Goal: Task Accomplishment & Management: Manage account settings

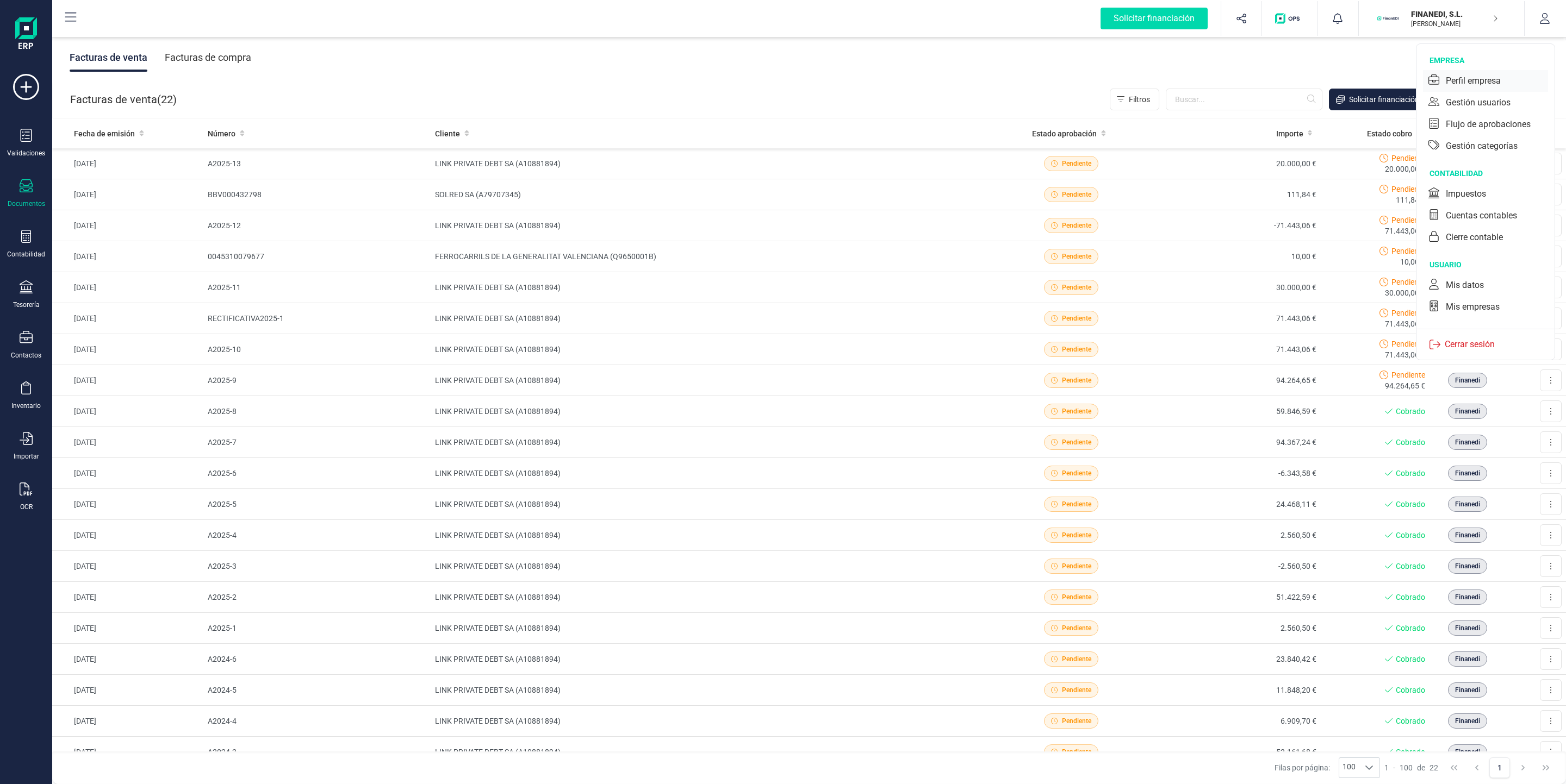
click at [1464, 82] on div "Perfil empresa" at bounding box center [1473, 81] width 55 height 13
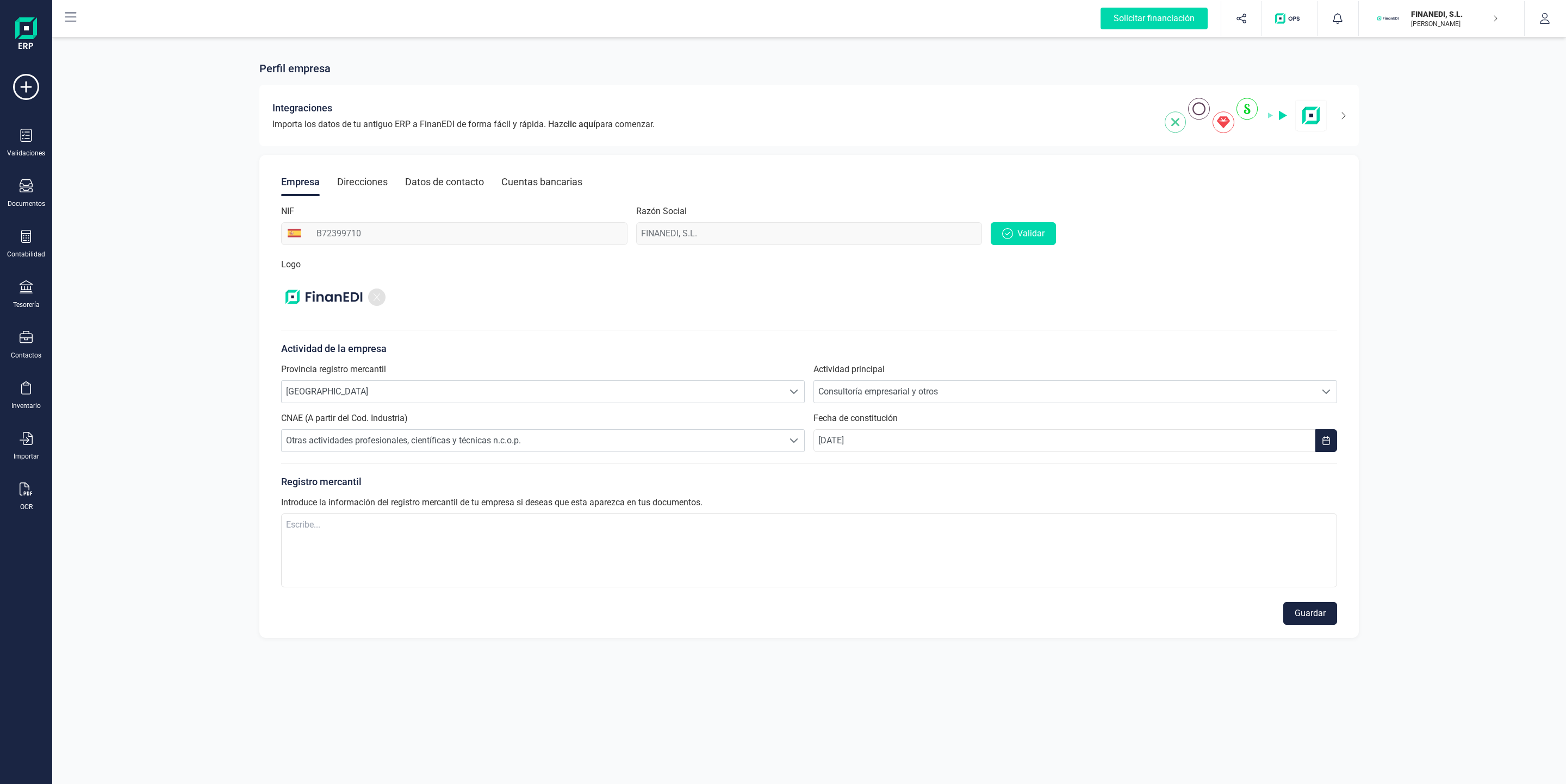
click at [372, 182] on div "Direcciones" at bounding box center [362, 182] width 51 height 29
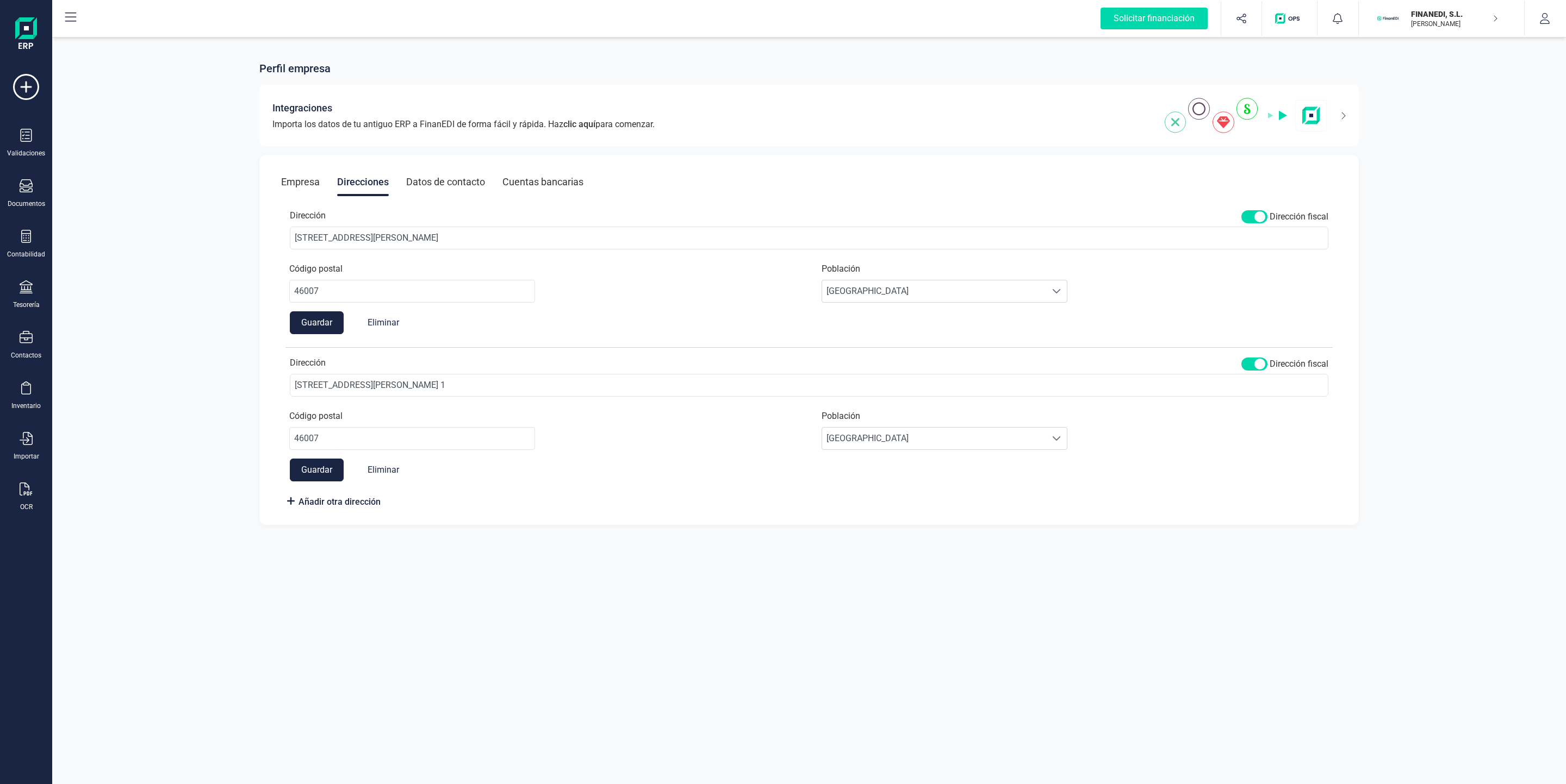
click at [457, 184] on div "Datos de contacto" at bounding box center [445, 182] width 79 height 29
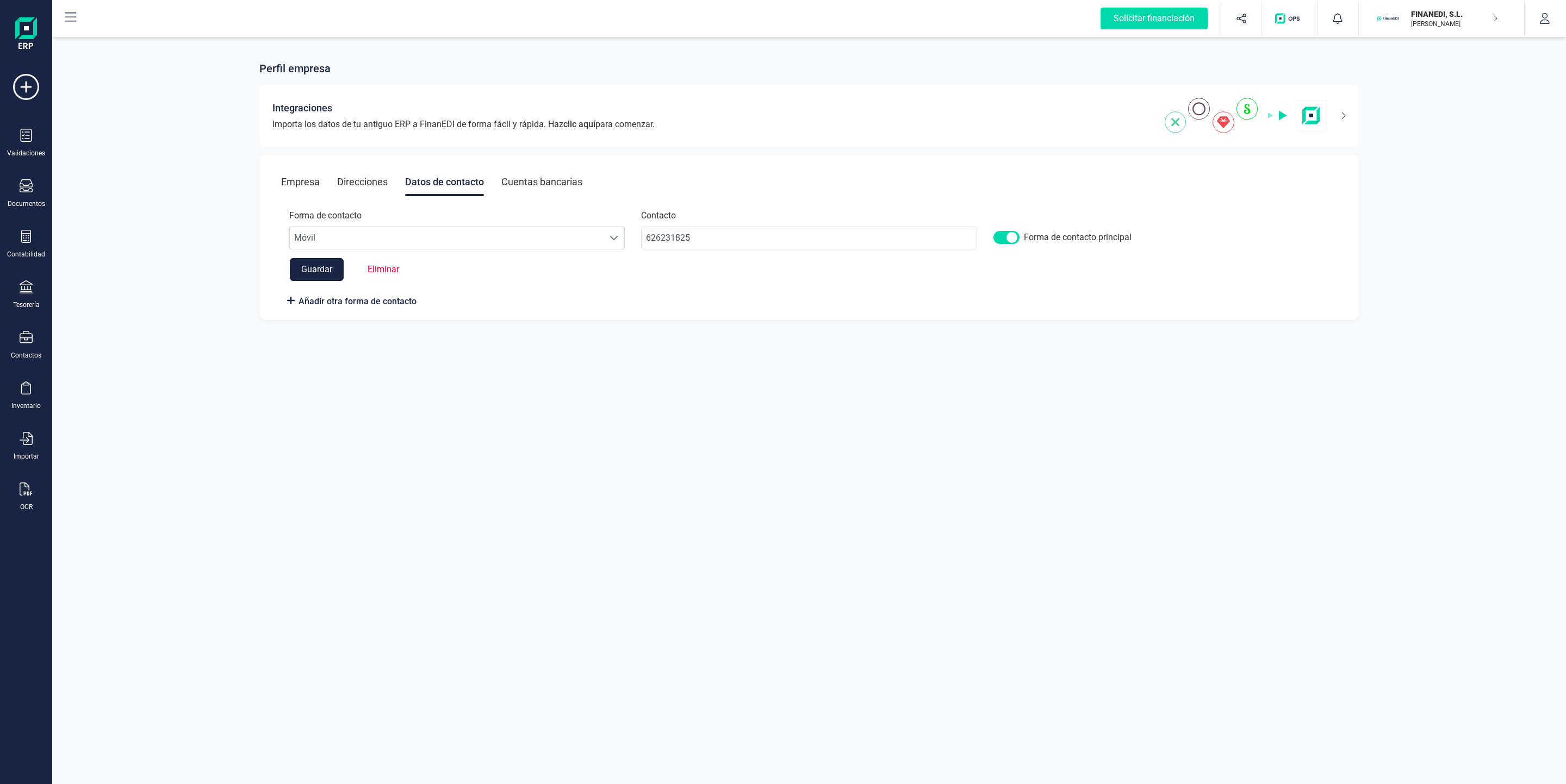
click at [535, 180] on div "Cuentas bancarias" at bounding box center [541, 182] width 81 height 29
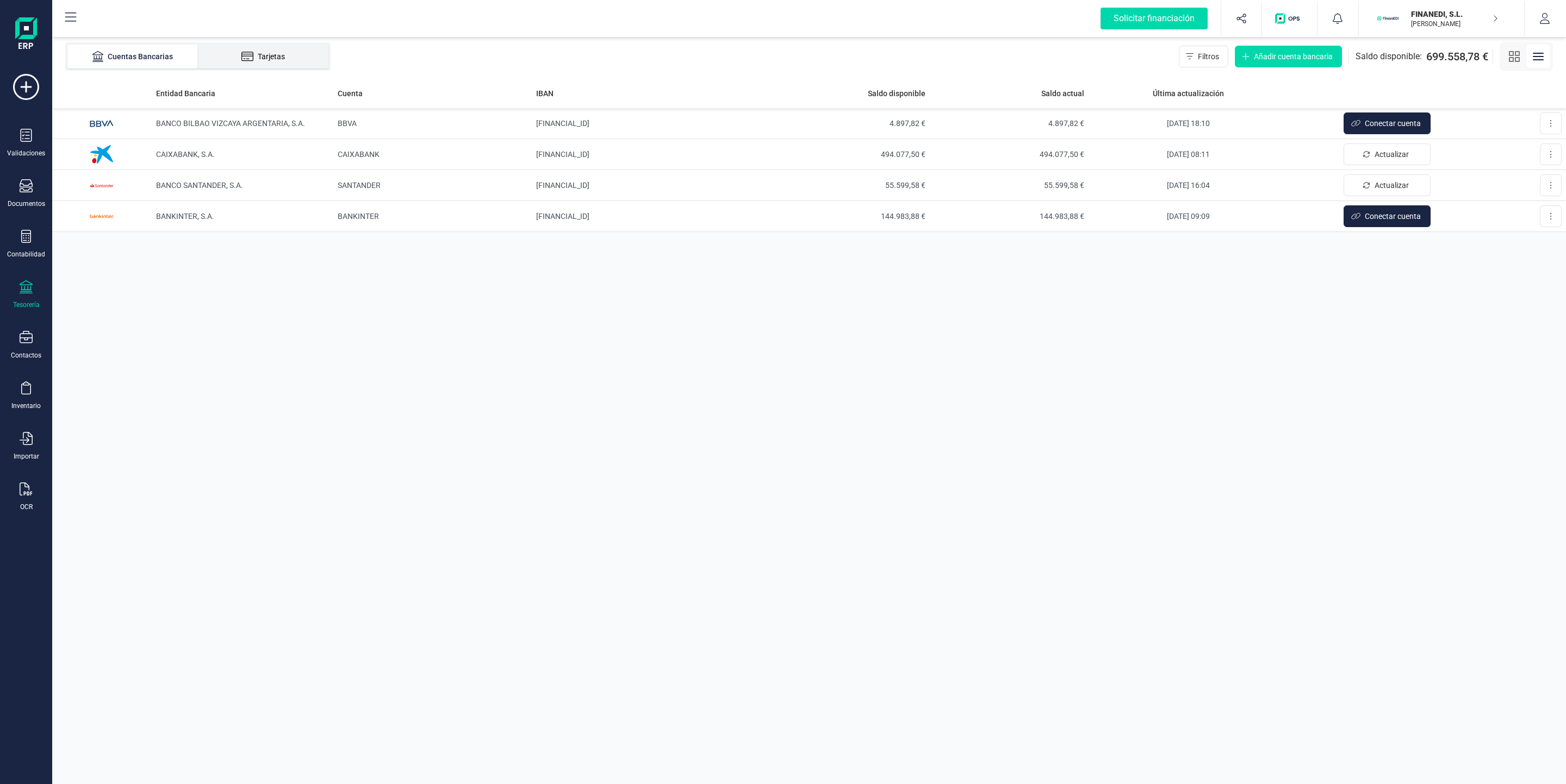
click at [276, 61] on div "Tarjetas" at bounding box center [263, 56] width 87 height 11
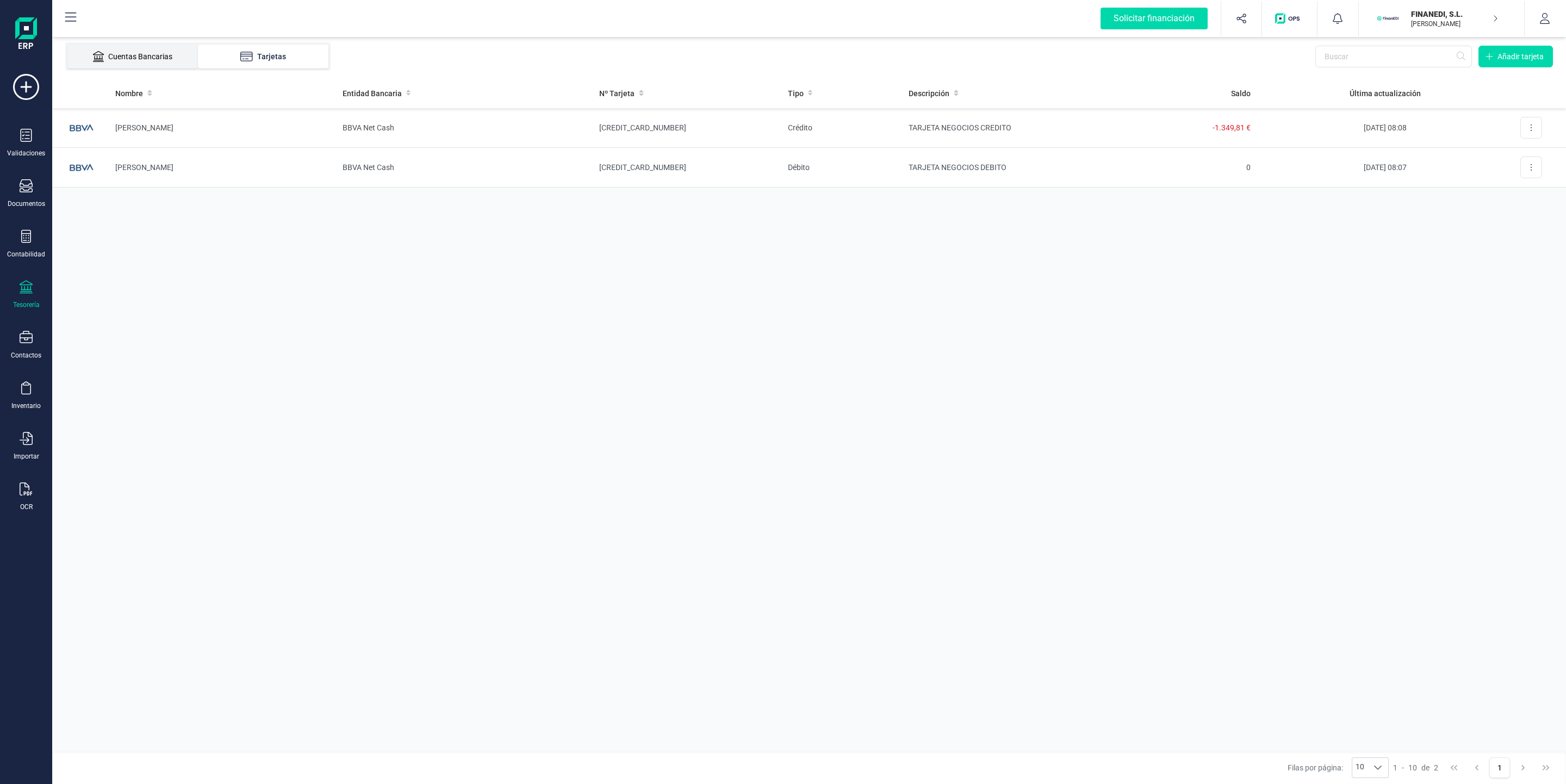
click at [132, 61] on div "Cuentas Bancarias" at bounding box center [132, 56] width 87 height 11
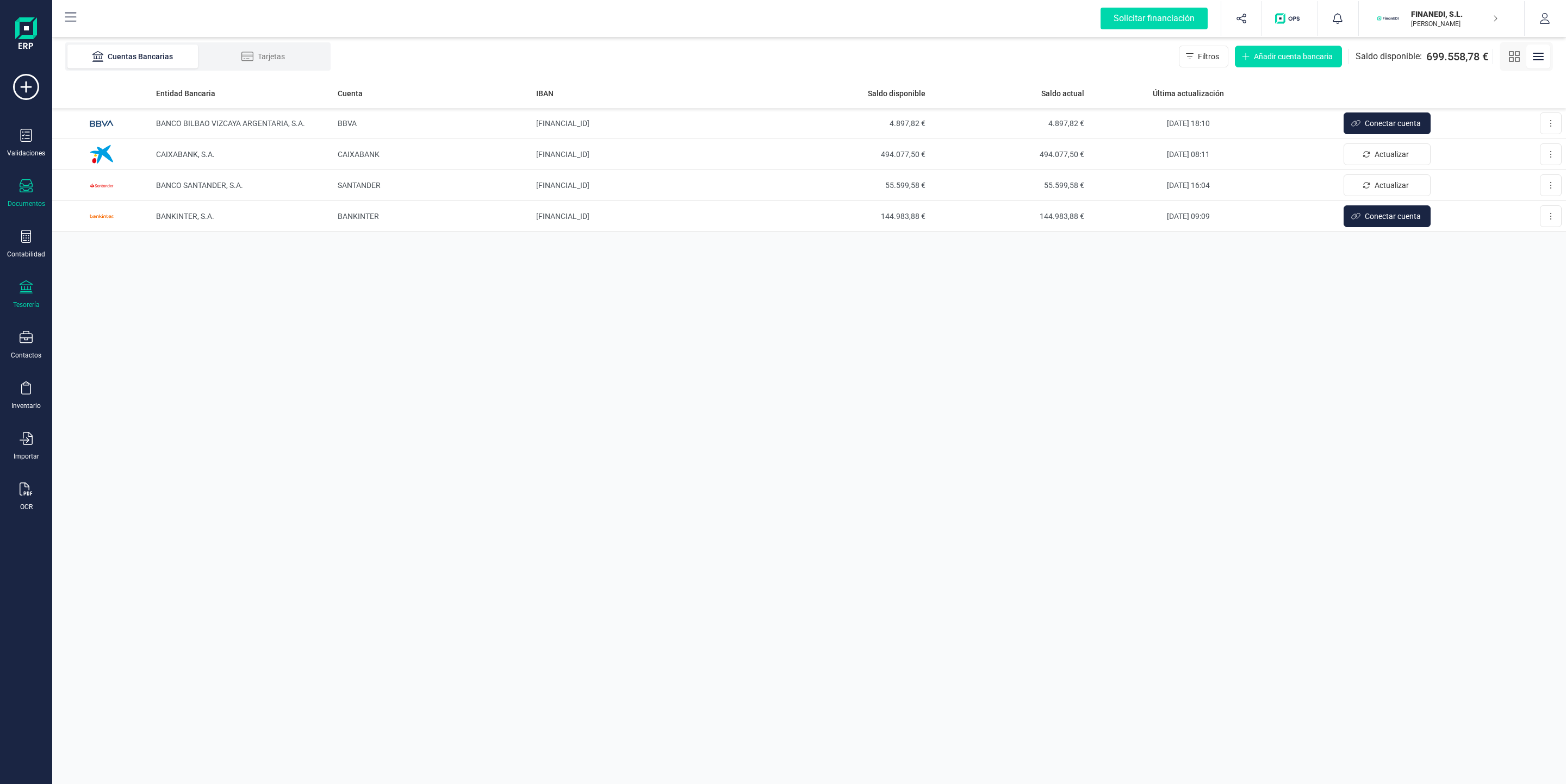
click at [24, 198] on div "Documentos" at bounding box center [26, 193] width 43 height 29
click at [816, 273] on div "Entidad Bancaria Cuenta IBAN Saldo disponible Saldo actual Última actualización…" at bounding box center [809, 431] width 1514 height 706
click at [24, 87] on icon at bounding box center [26, 86] width 26 height 26
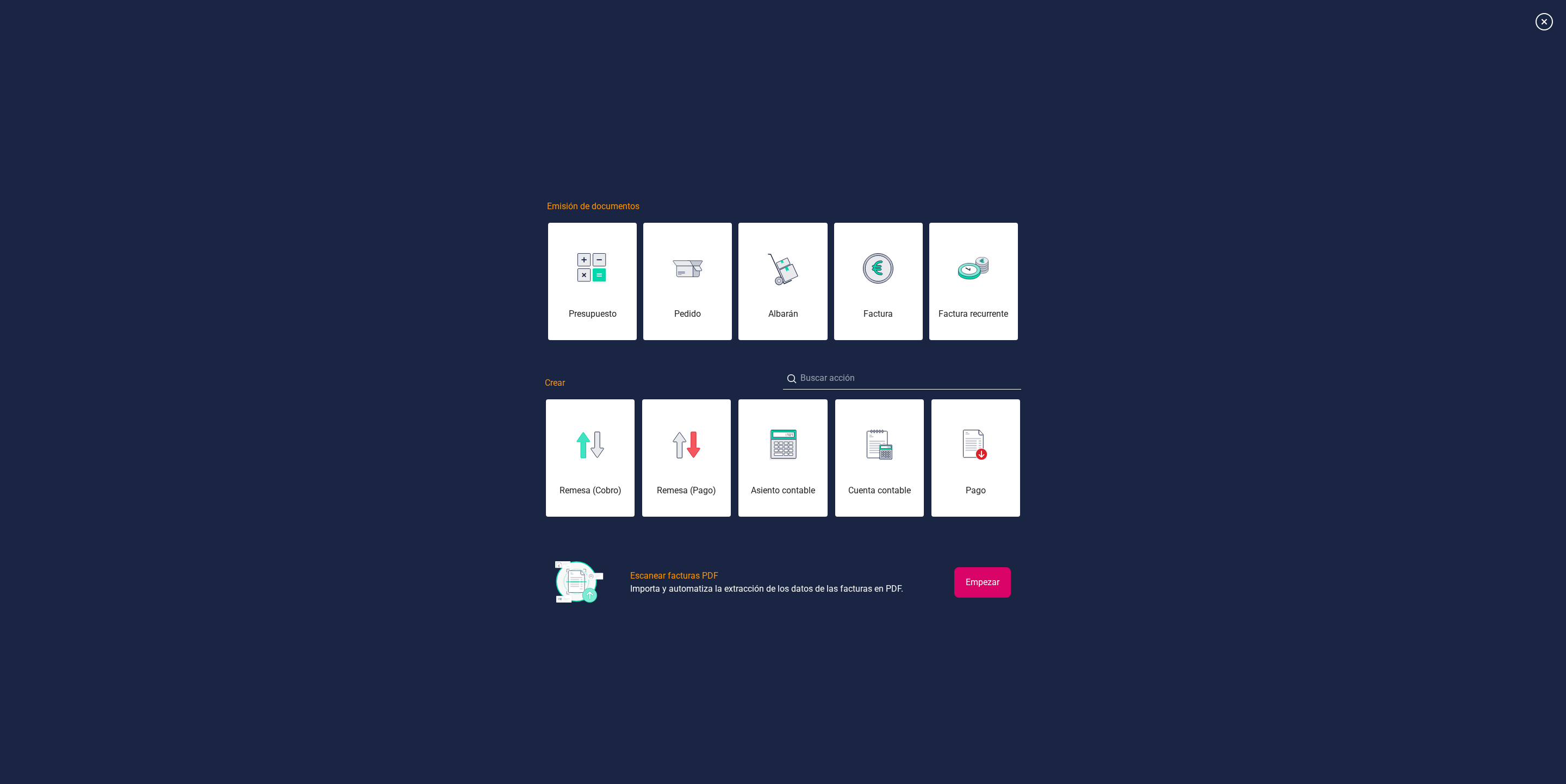
scroll to position [0, 54]
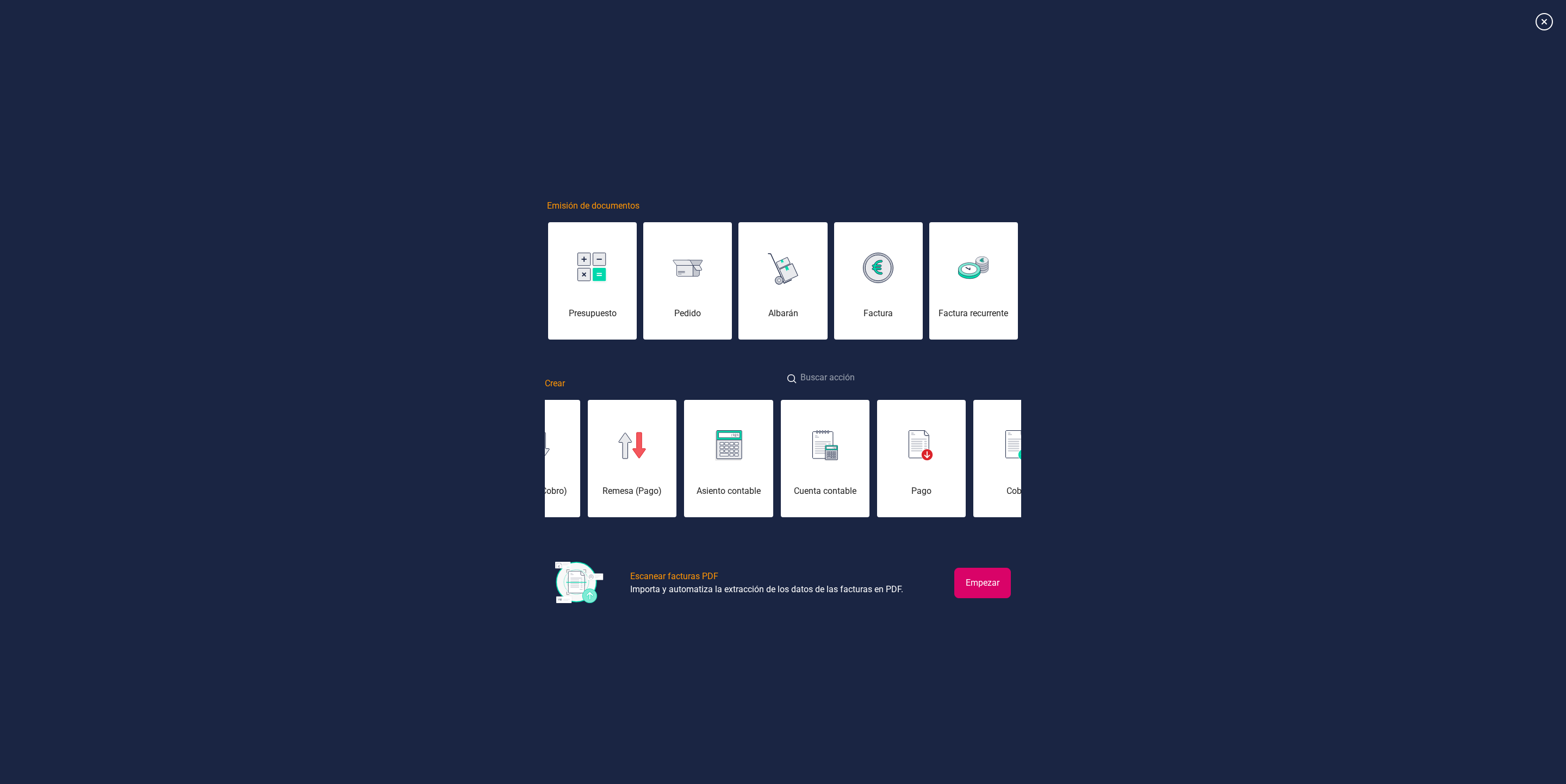
click at [839, 385] on input at bounding box center [902, 378] width 238 height 24
click at [839, 385] on input "r" at bounding box center [902, 378] width 238 height 24
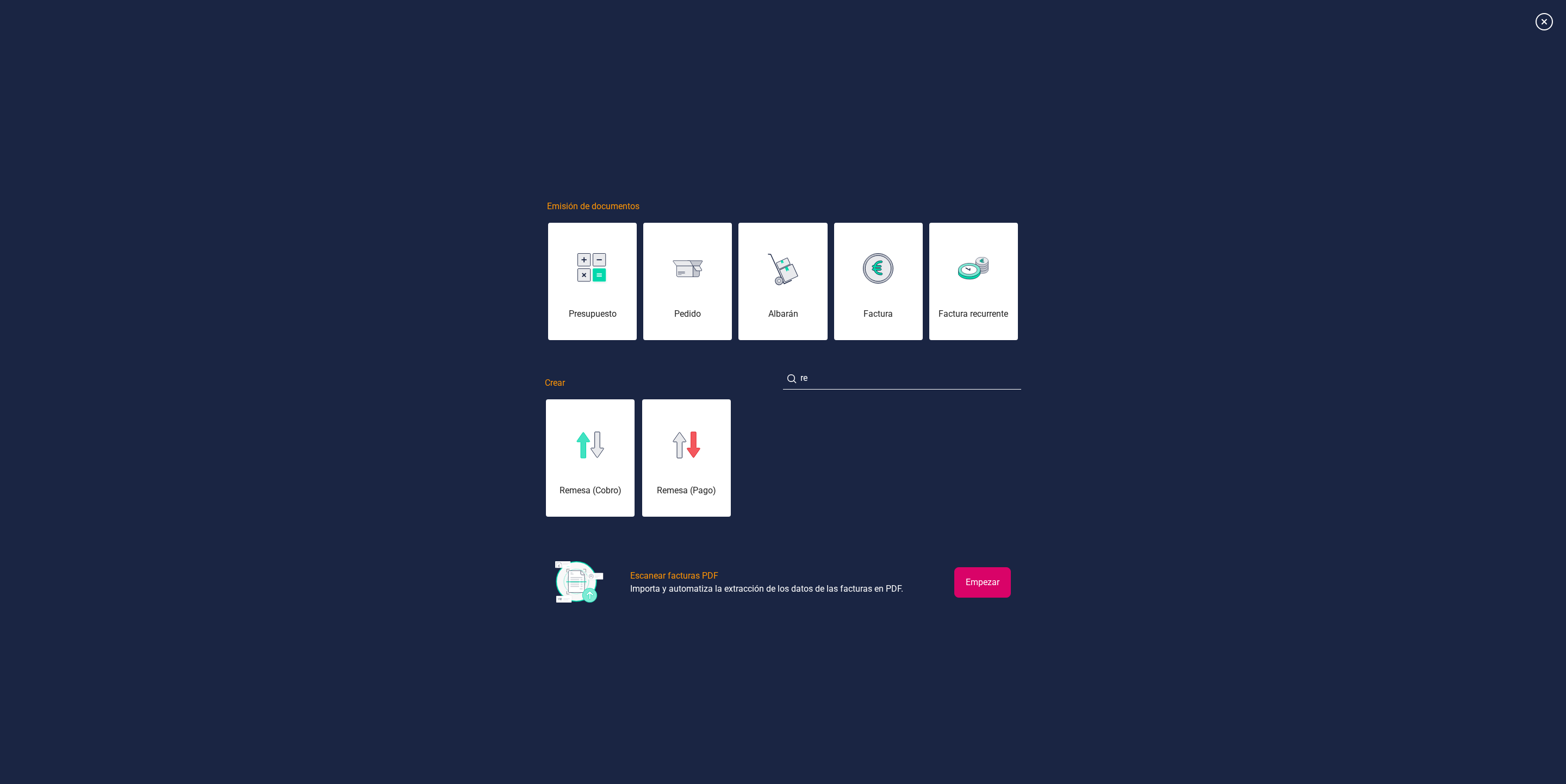
click at [604, 481] on div "Remesa (Cobro)" at bounding box center [590, 465] width 88 height 65
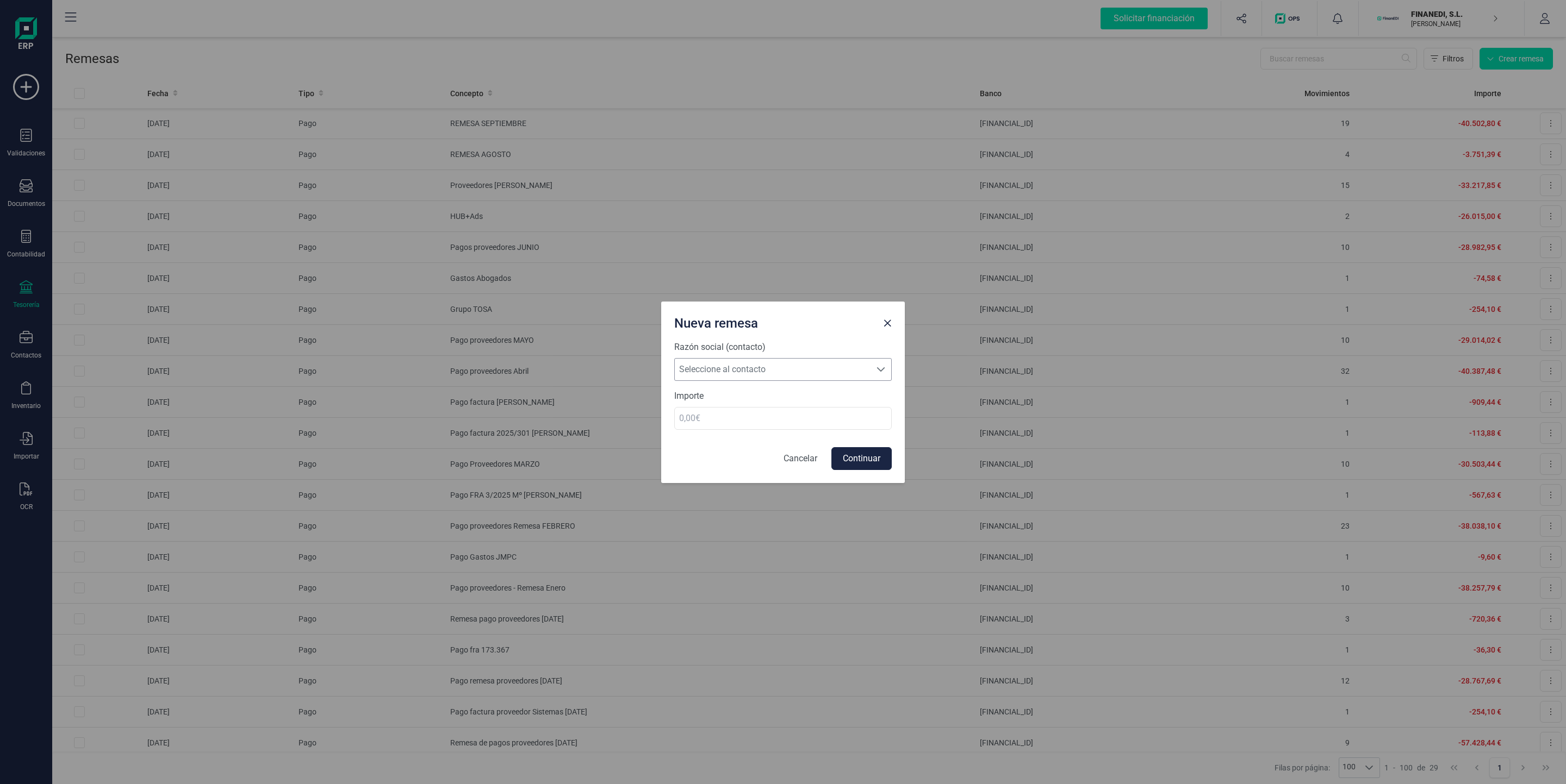
click at [828, 369] on span "Seleccione al contacto" at bounding box center [772, 369] width 196 height 22
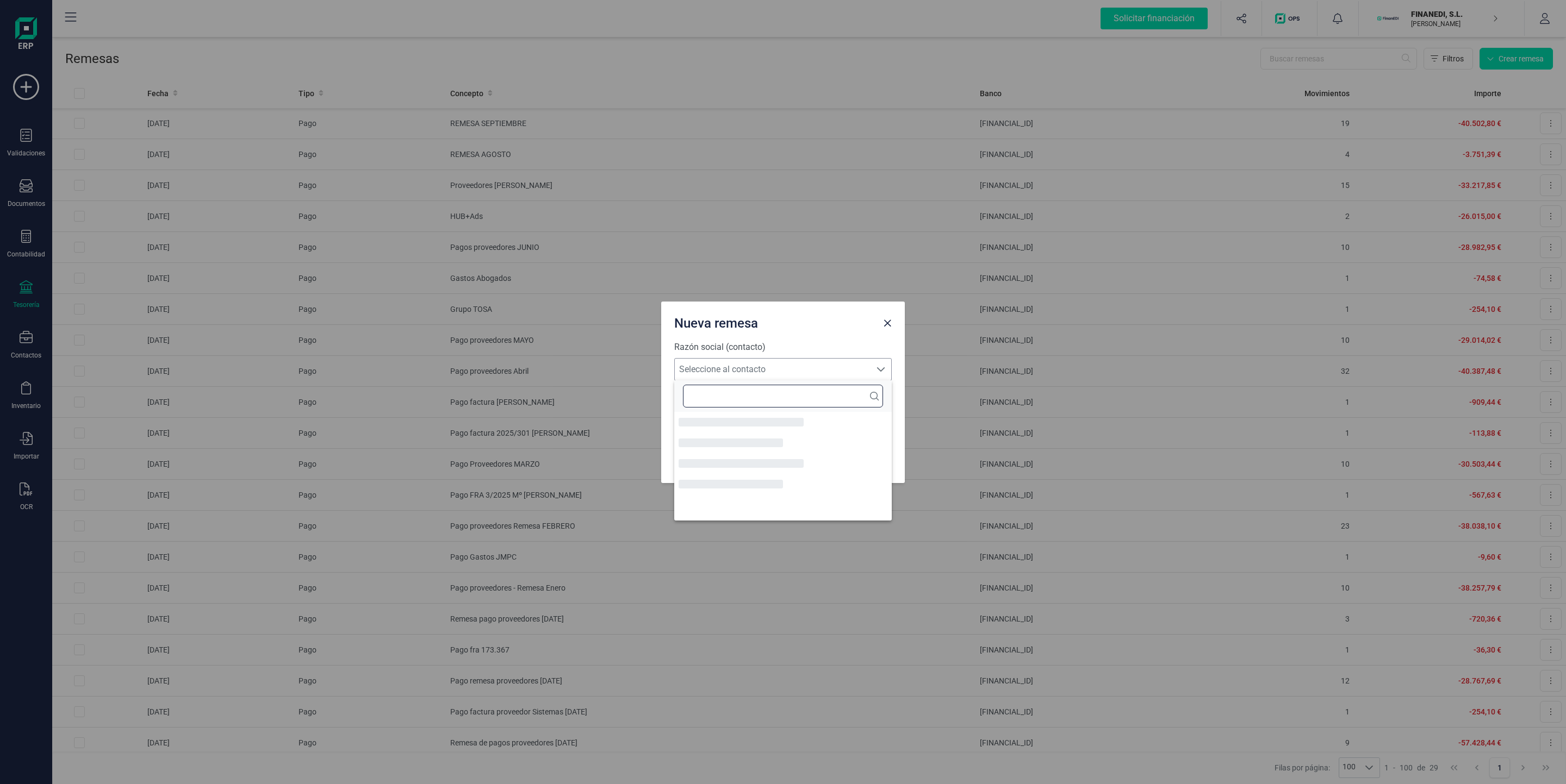
scroll to position [6, 47]
click at [893, 321] on button "Close" at bounding box center [887, 323] width 17 height 17
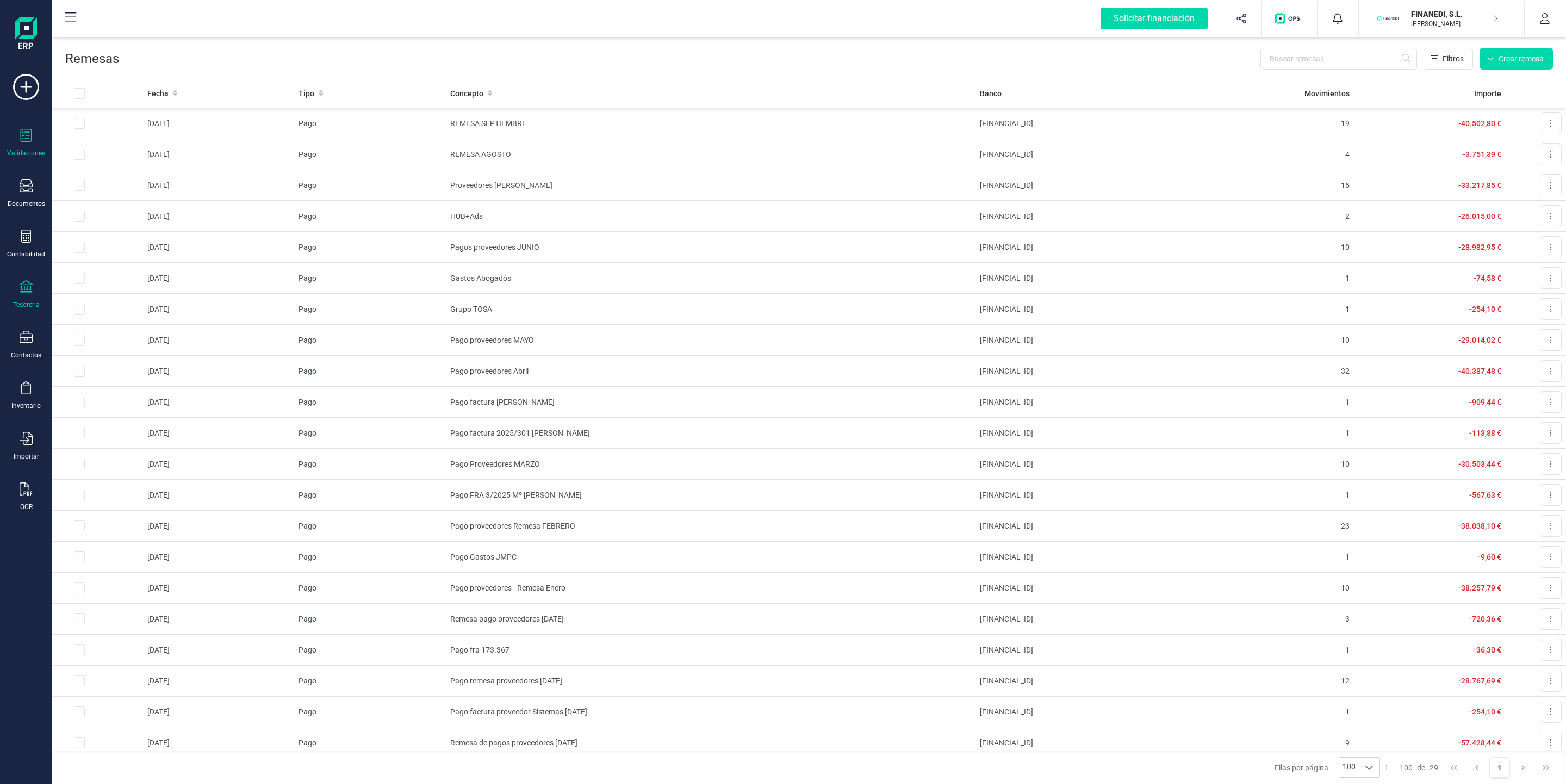
click at [22, 139] on icon at bounding box center [26, 135] width 13 height 13
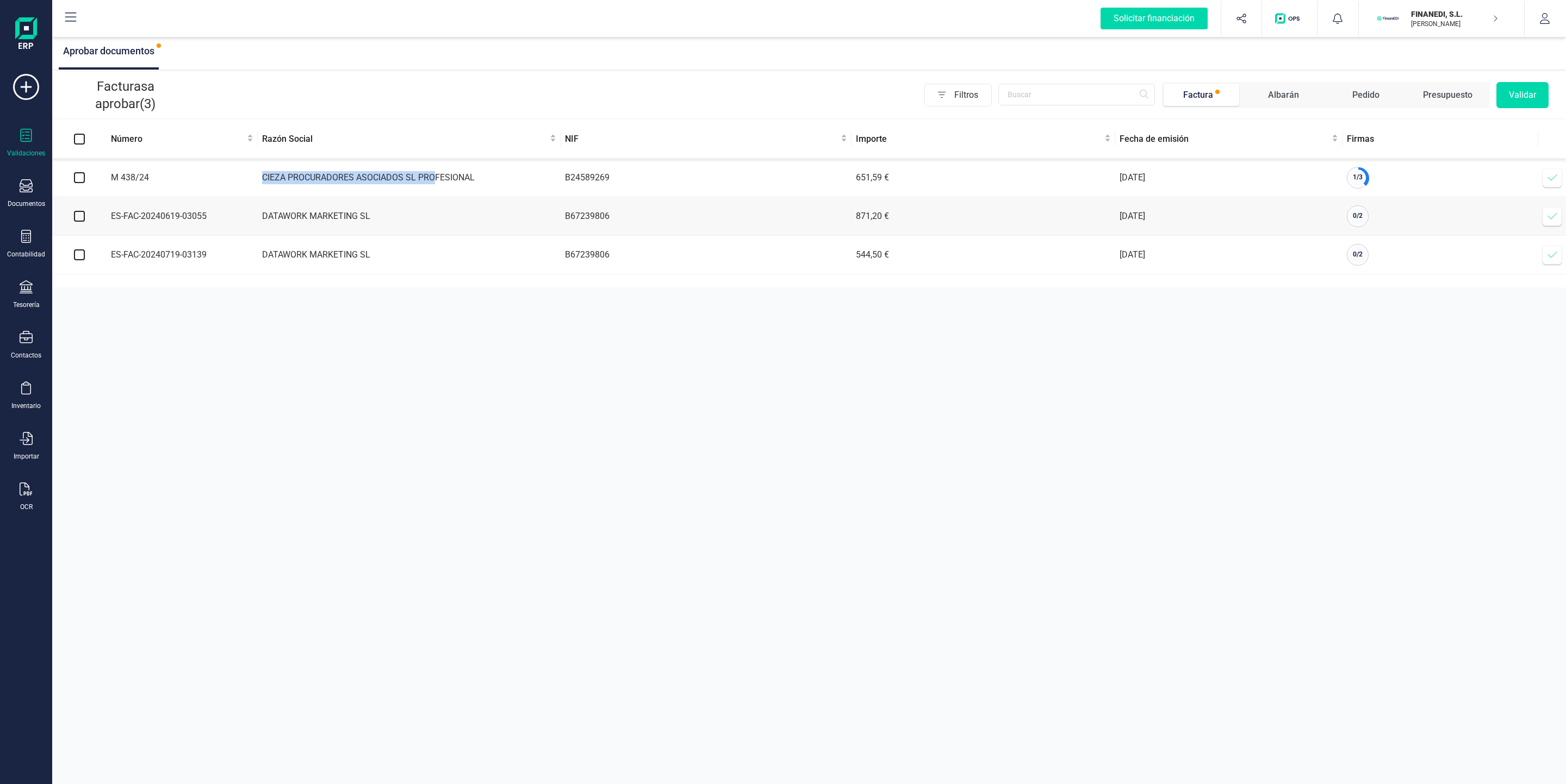
drag, startPoint x: 260, startPoint y: 180, endPoint x: 436, endPoint y: 182, distance: 176.0
click at [436, 182] on td "CIEZA PROCURADORES ASOCIADOS SL PROFESIONAL" at bounding box center [409, 177] width 303 height 38
drag, startPoint x: 1168, startPoint y: 177, endPoint x: 1093, endPoint y: 180, distance: 75.1
click at [1093, 180] on tr "M 438/24 CIEZA PROCURADORES ASOCIADOS SL PROFESIONAL B24589269 651,59 € [DATE] …" at bounding box center [809, 177] width 1514 height 38
click at [517, 222] on td "DATAWORK MARKETING SL" at bounding box center [409, 216] width 303 height 38
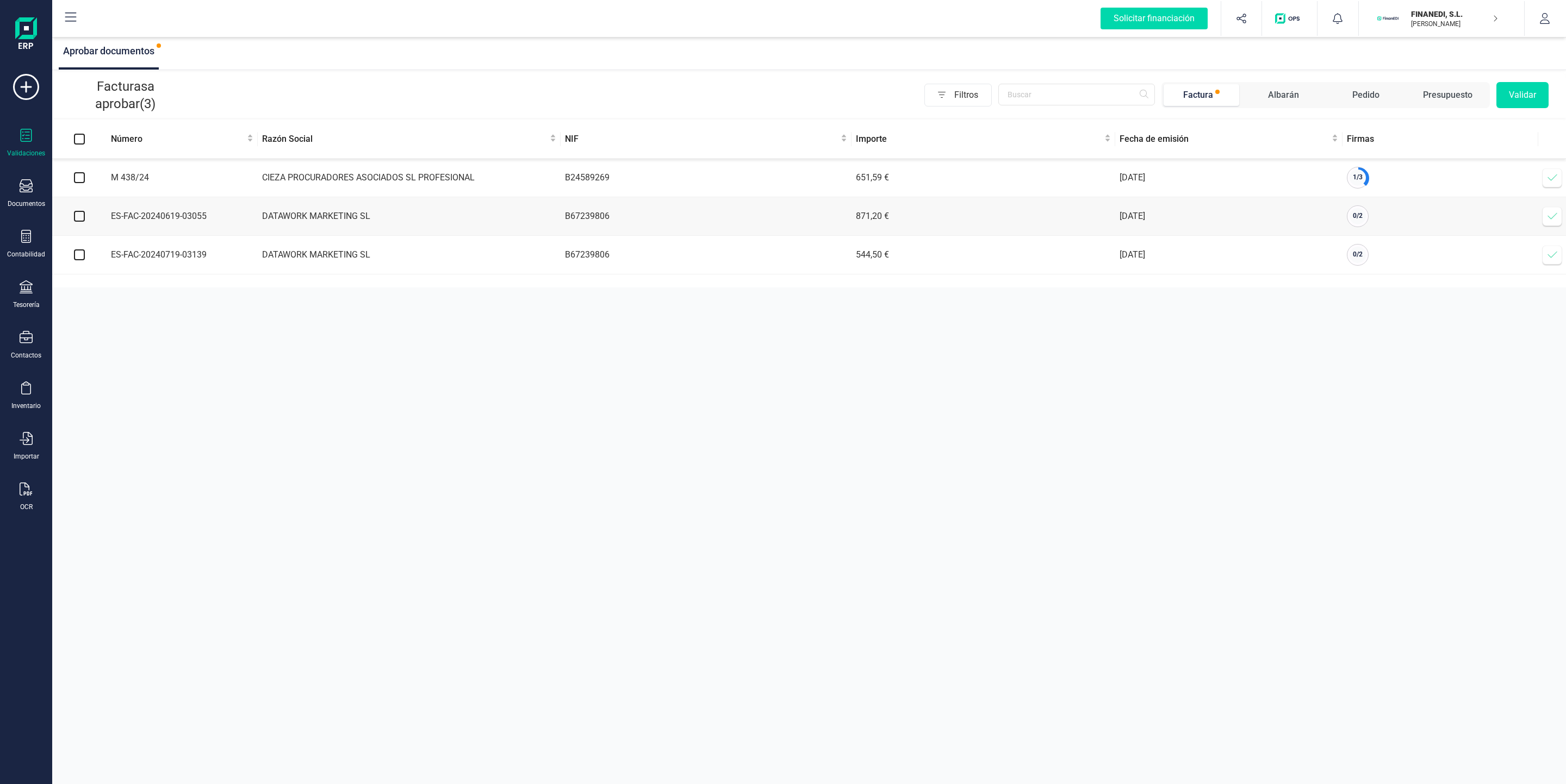
click at [19, 138] on icon at bounding box center [26, 135] width 13 height 13
click at [24, 193] on div at bounding box center [26, 187] width 13 height 16
click at [125, 227] on div at bounding box center [123, 225] width 4 height 4
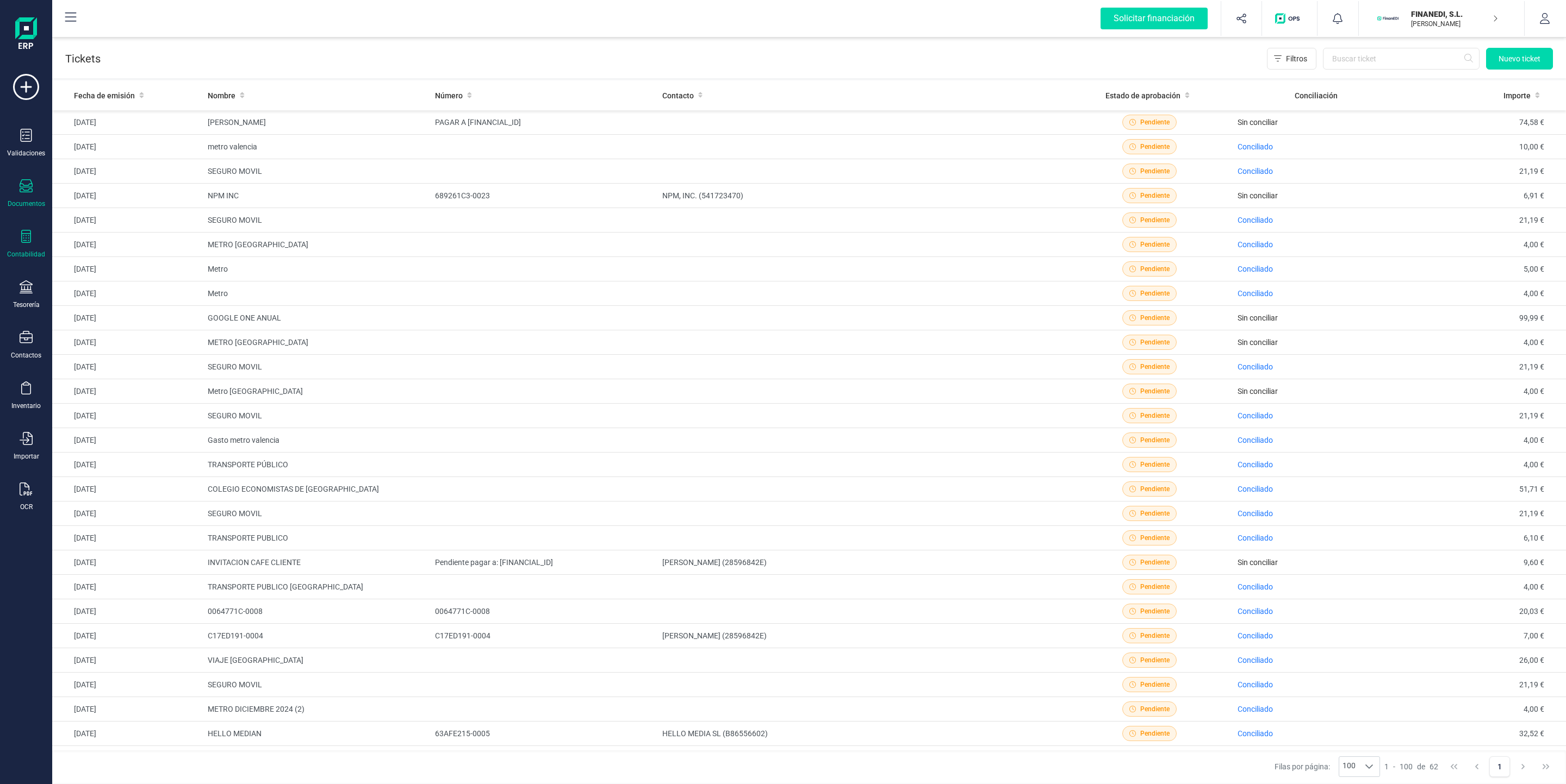
click at [29, 248] on div "Contabilidad" at bounding box center [26, 243] width 43 height 29
click at [129, 232] on span "Pérdidas y ganancias" at bounding box center [138, 230] width 106 height 13
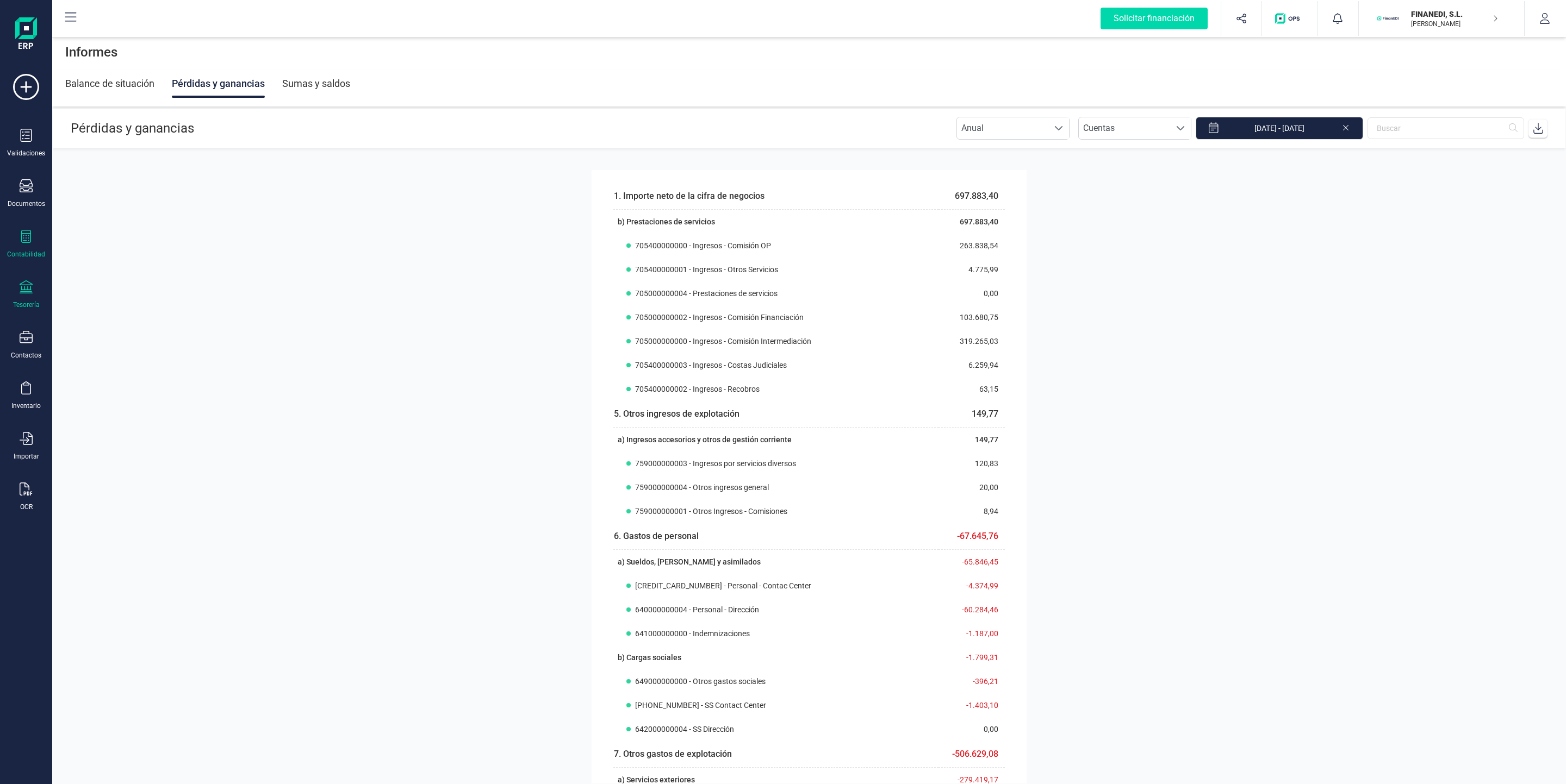
click at [24, 301] on div "Tesorería" at bounding box center [26, 294] width 43 height 29
click at [30, 390] on icon at bounding box center [26, 387] width 10 height 13
click at [26, 85] on icon at bounding box center [26, 86] width 26 height 26
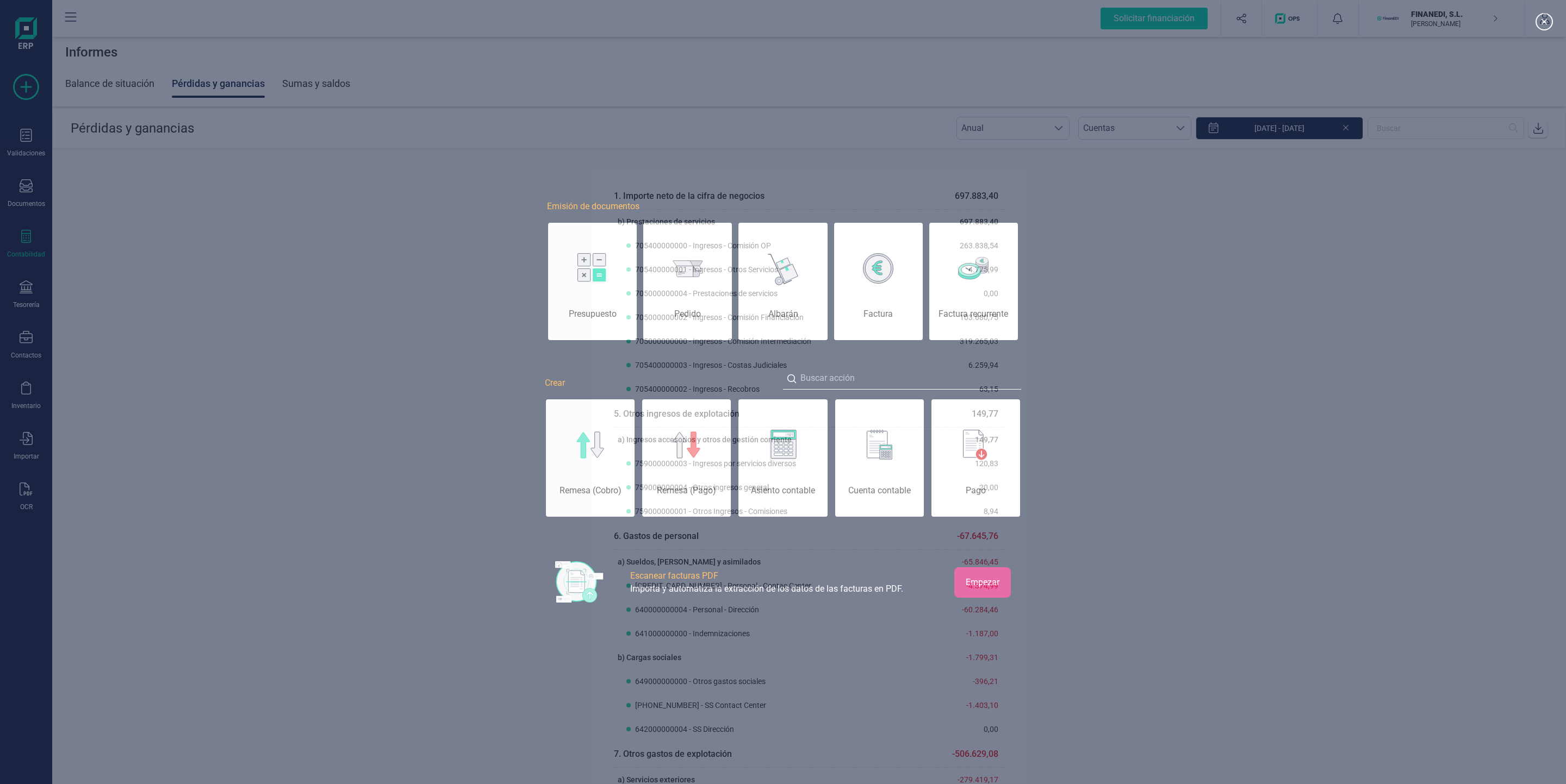
scroll to position [0, 54]
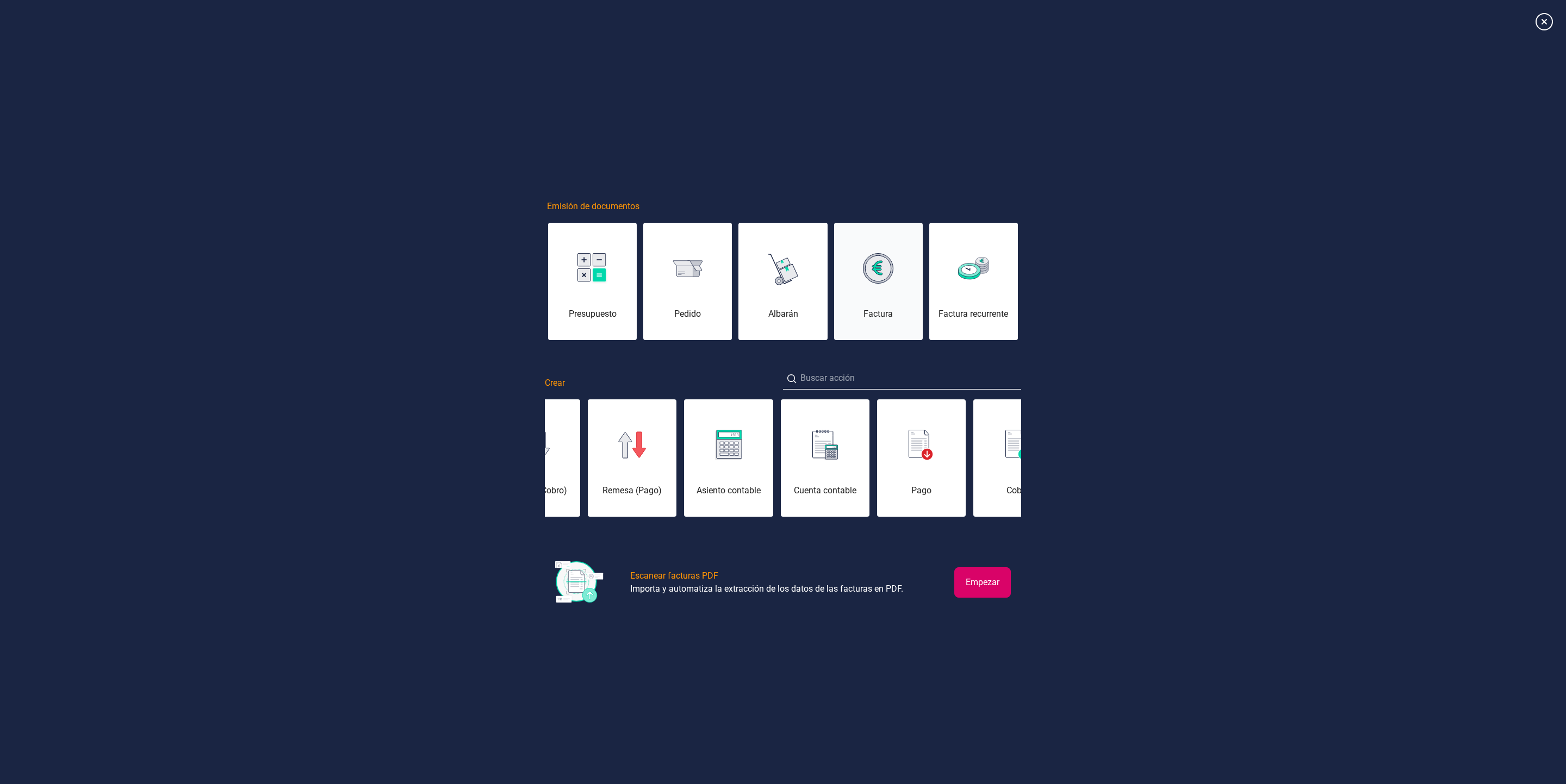
click at [873, 297] on div "Factura" at bounding box center [878, 288] width 88 height 65
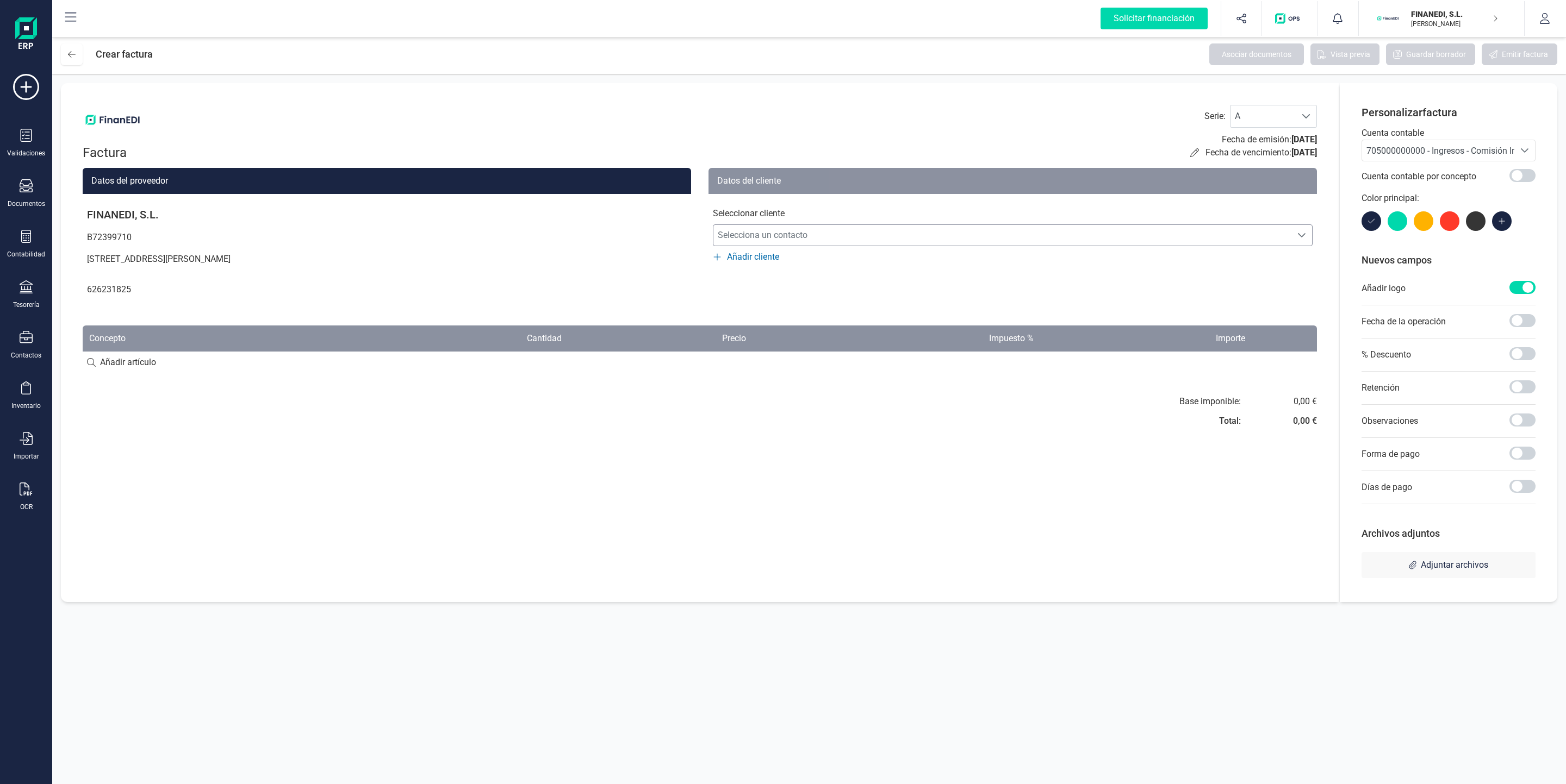
click at [807, 233] on span "Selecciona un contacto" at bounding box center [1002, 235] width 578 height 22
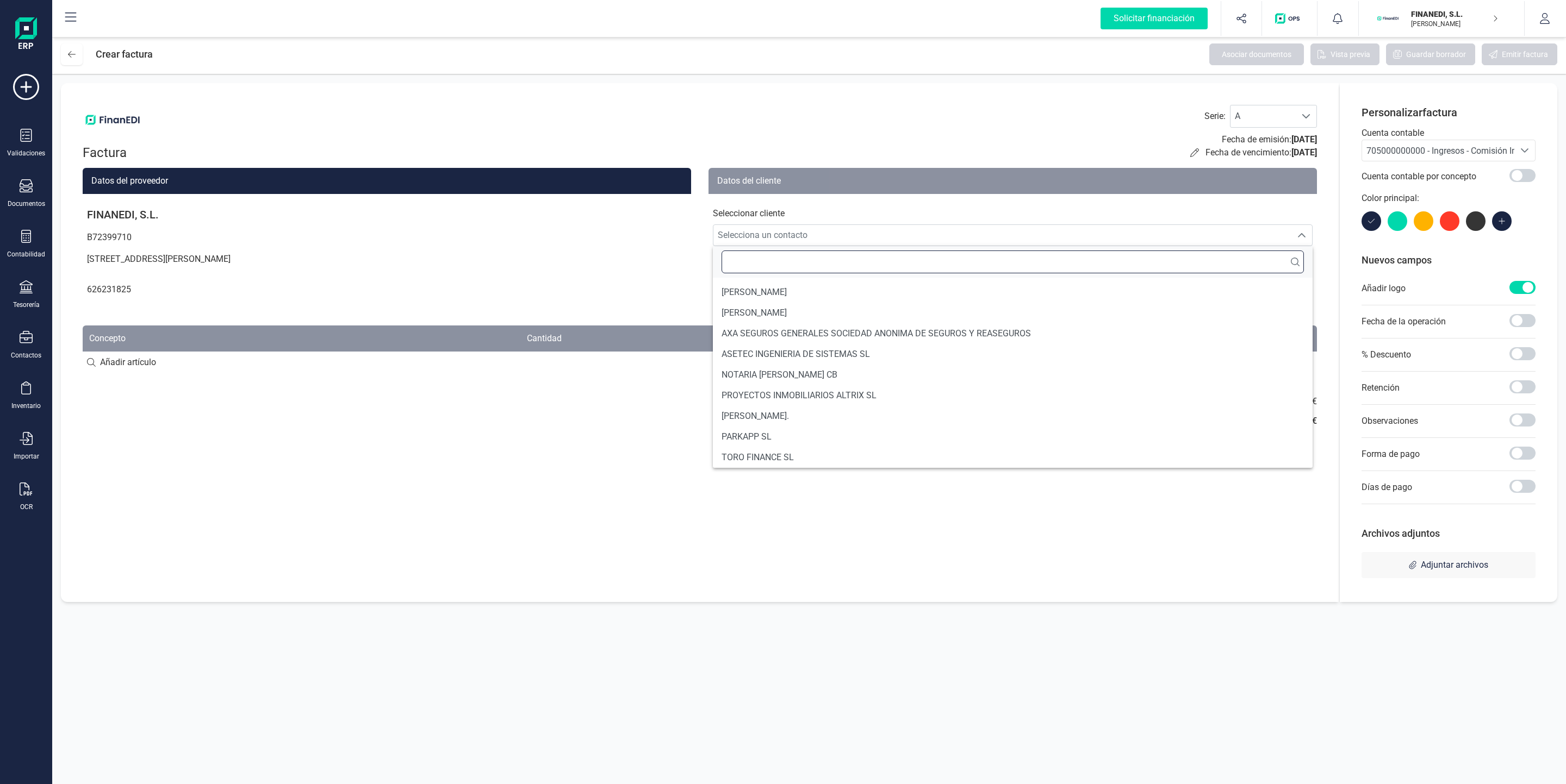
click at [789, 268] on input "text" at bounding box center [1013, 262] width 583 height 23
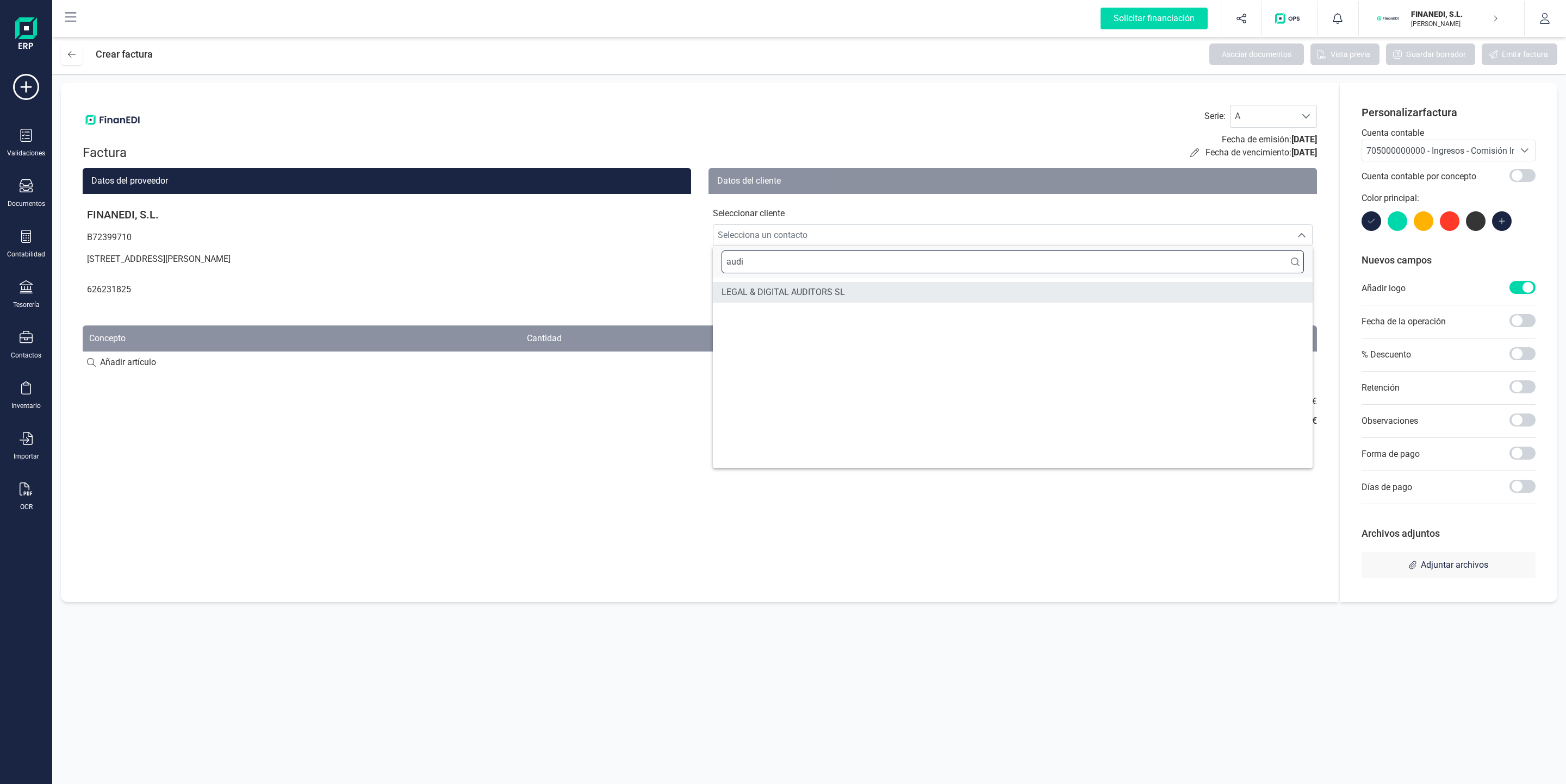
type input "audi"
click at [793, 296] on span "LEGAL & DIGITAL AUDITORS SL" at bounding box center [783, 292] width 123 height 13
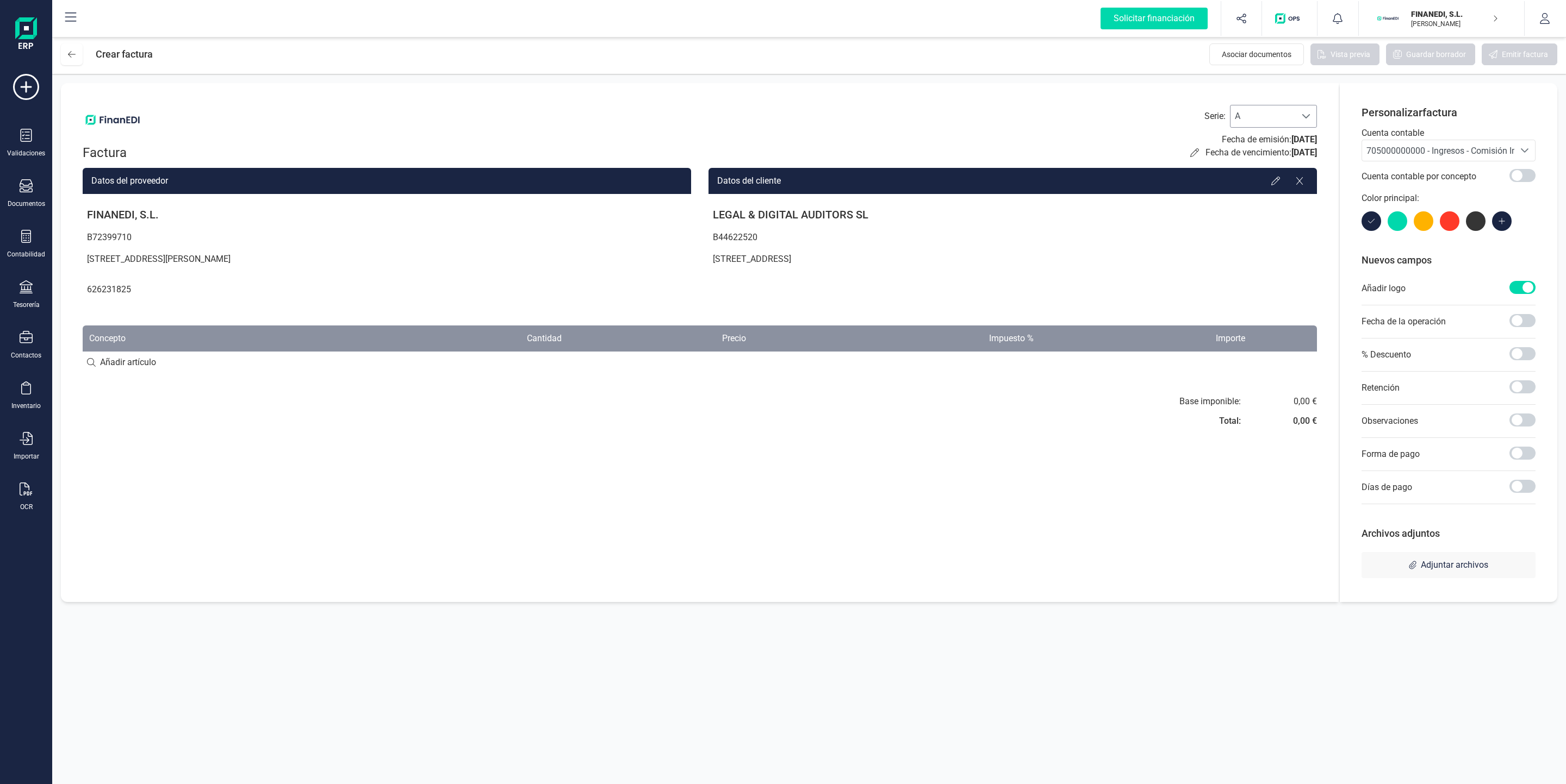
click at [1267, 116] on span "A" at bounding box center [1263, 116] width 65 height 22
click at [1264, 207] on li "D" at bounding box center [1273, 208] width 87 height 22
click at [123, 367] on input at bounding box center [699, 362] width 1234 height 22
click at [93, 364] on input at bounding box center [699, 362] width 1234 height 22
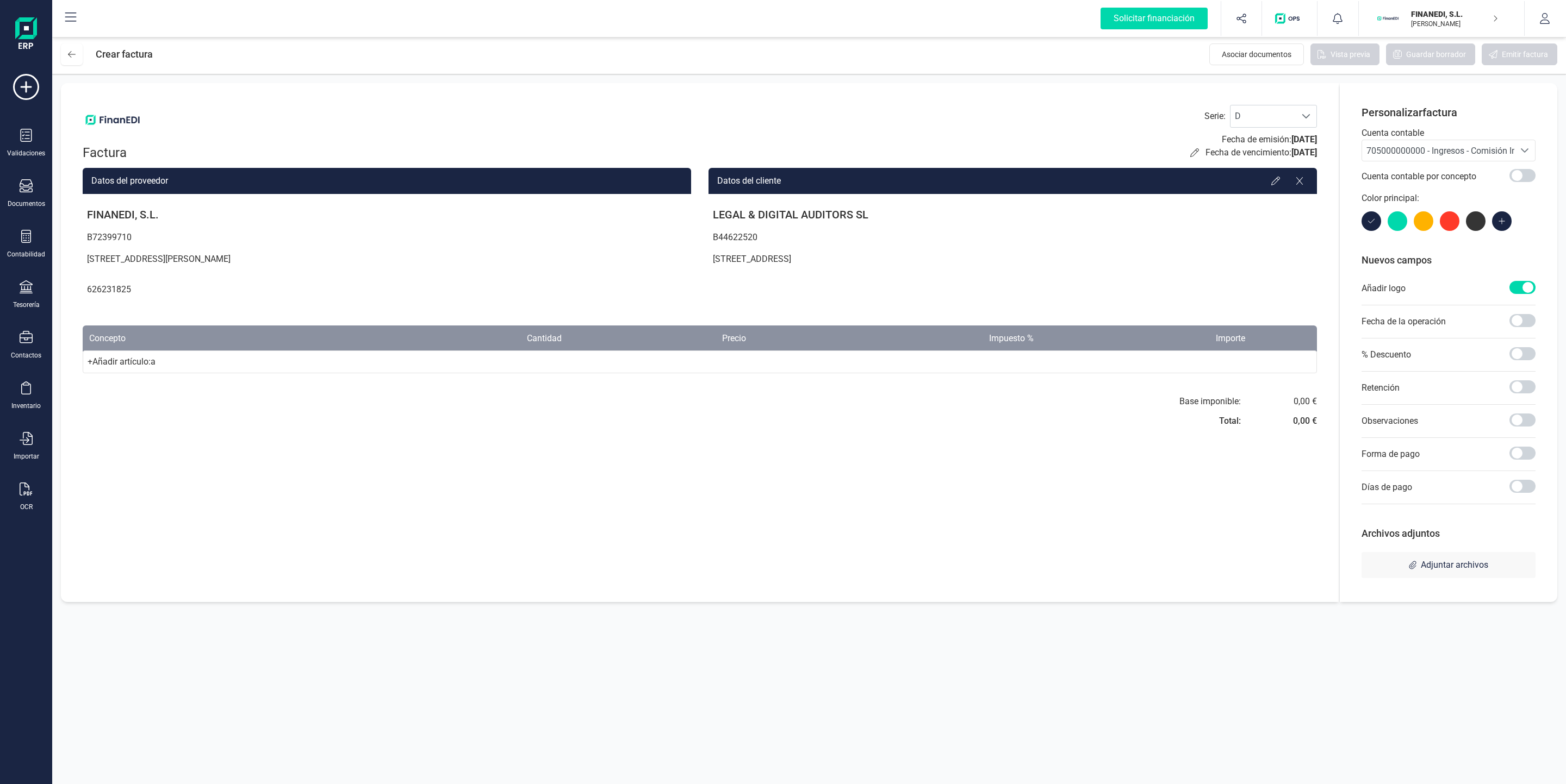
type input "a"
click at [137, 357] on div "+ Añadir artículo : a" at bounding box center [699, 362] width 1234 height 23
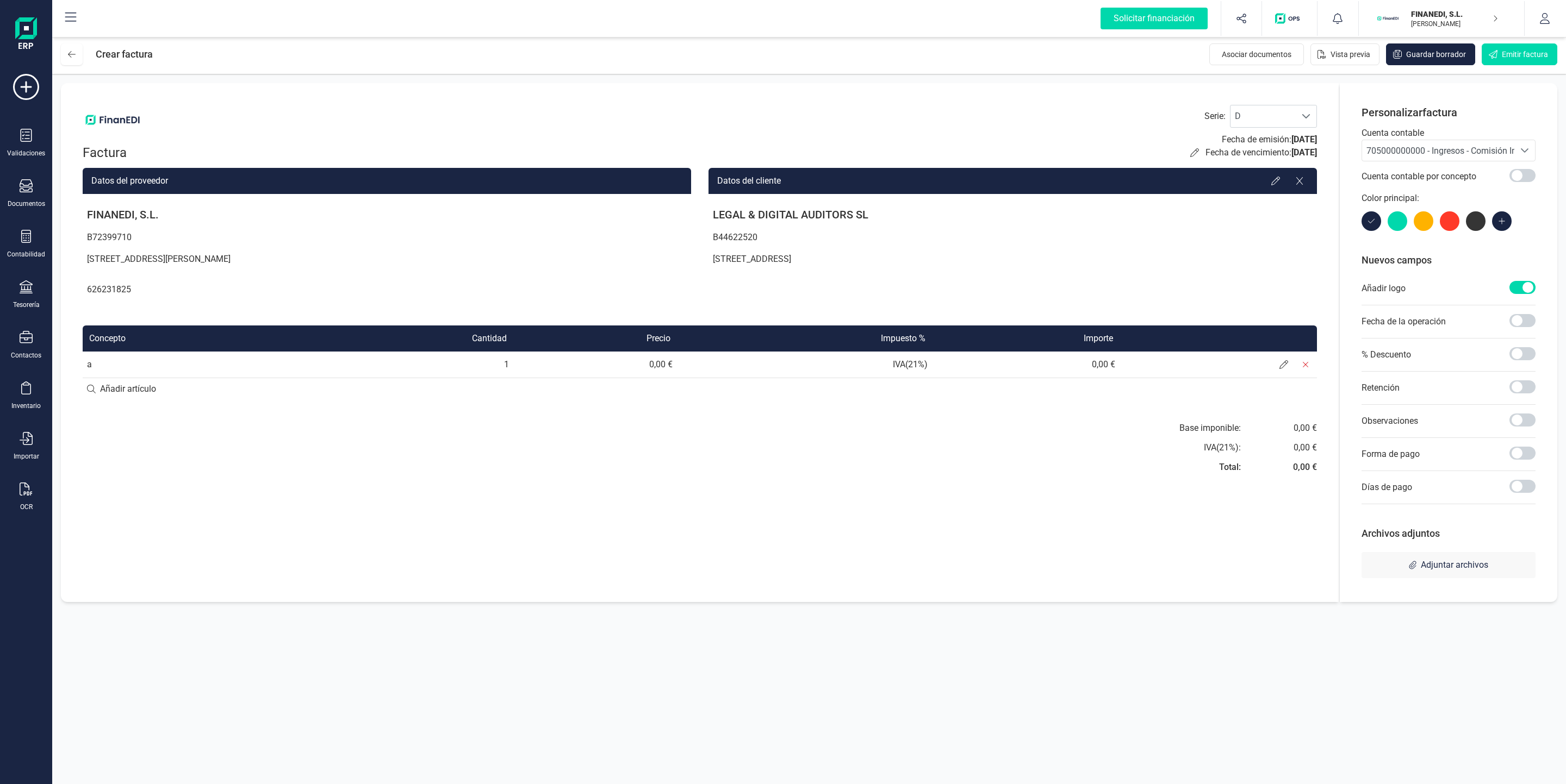
click at [130, 371] on td "a" at bounding box center [192, 364] width 219 height 26
click at [93, 378] on input at bounding box center [699, 389] width 1234 height 22
type input "ase"
click at [198, 386] on div "+ Añadir artículo : ase" at bounding box center [699, 388] width 1234 height 23
click at [1282, 390] on icon at bounding box center [1283, 390] width 8 height 8
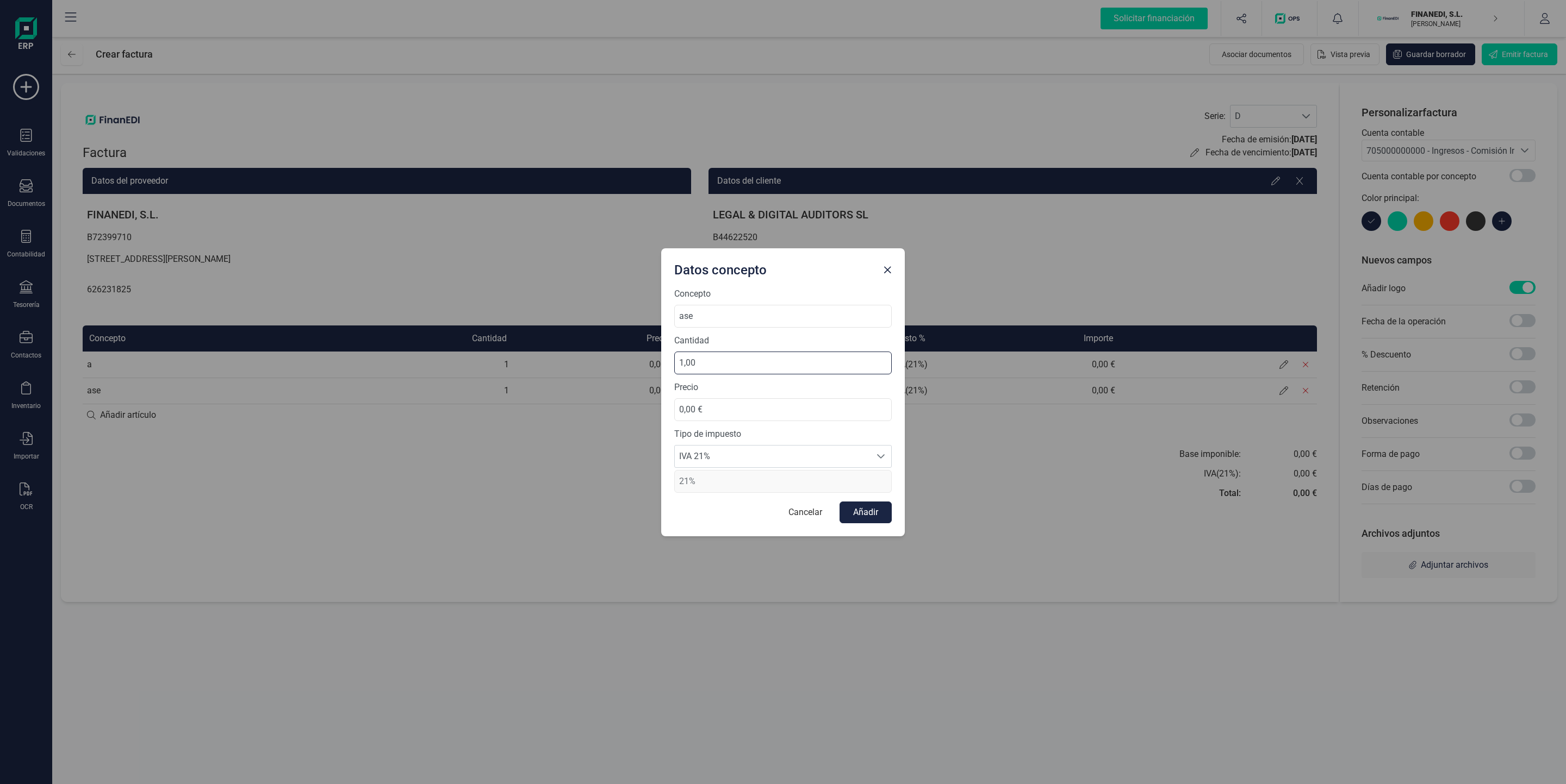
drag, startPoint x: 704, startPoint y: 359, endPoint x: 672, endPoint y: 349, distance: 33.5
click at [672, 349] on div "Concepto ase Cantidad 1,00 Precio 0,00 € Tipo de impuesto IVA 21% IVA 21% 21% C…" at bounding box center [783, 412] width 244 height 249
type input "5,00"
drag, startPoint x: 692, startPoint y: 406, endPoint x: 615, endPoint y: 390, distance: 78.6
click at [615, 390] on div "Datos concepto Concepto ase Cantidad 5,00 Precio 0,00 € Tipo de impuesto IVA 21…" at bounding box center [783, 392] width 1566 height 784
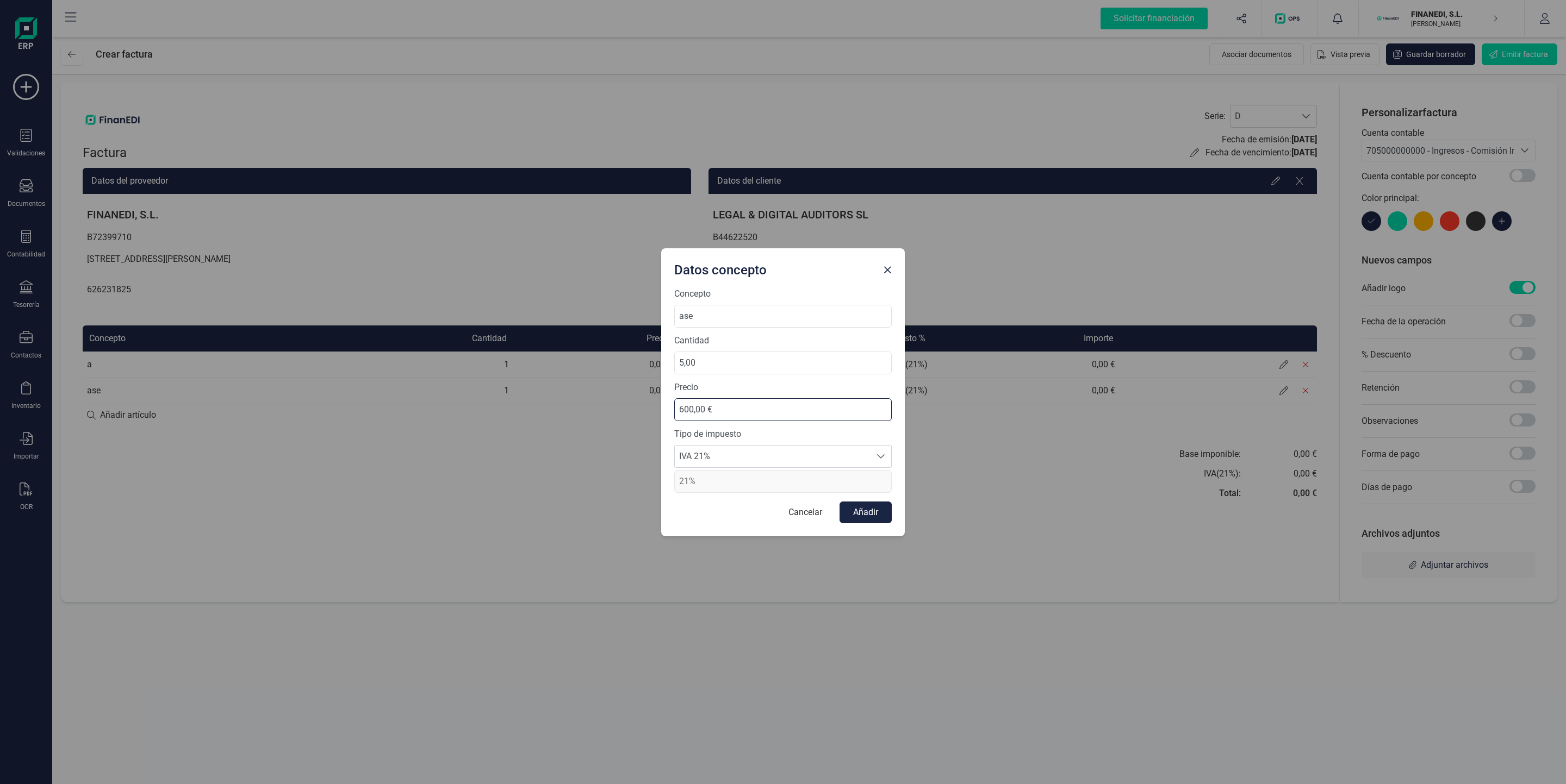
type input "6.000,00 €"
click at [879, 513] on button "Añadir" at bounding box center [865, 512] width 52 height 22
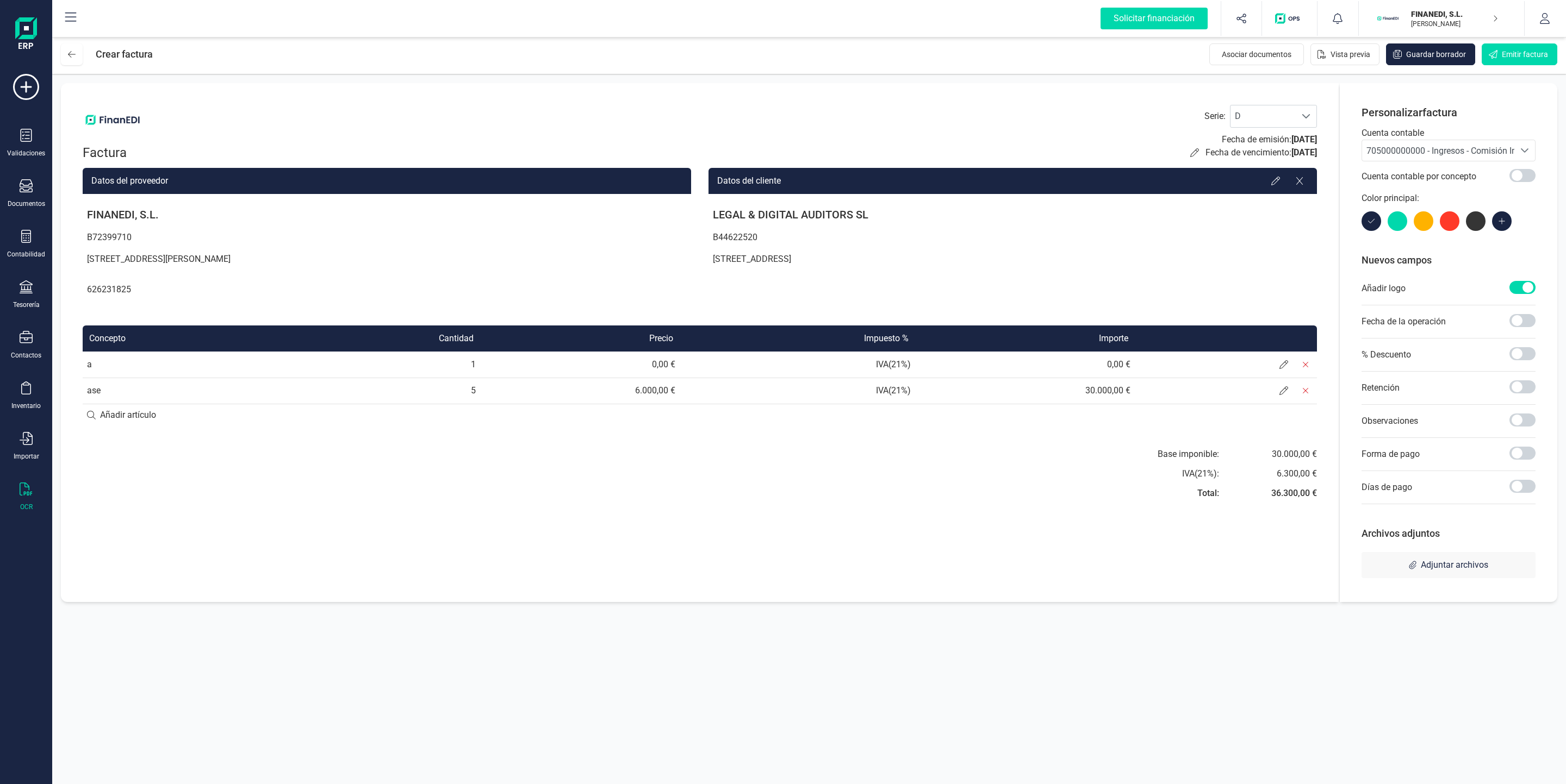
click at [24, 495] on icon at bounding box center [26, 489] width 13 height 13
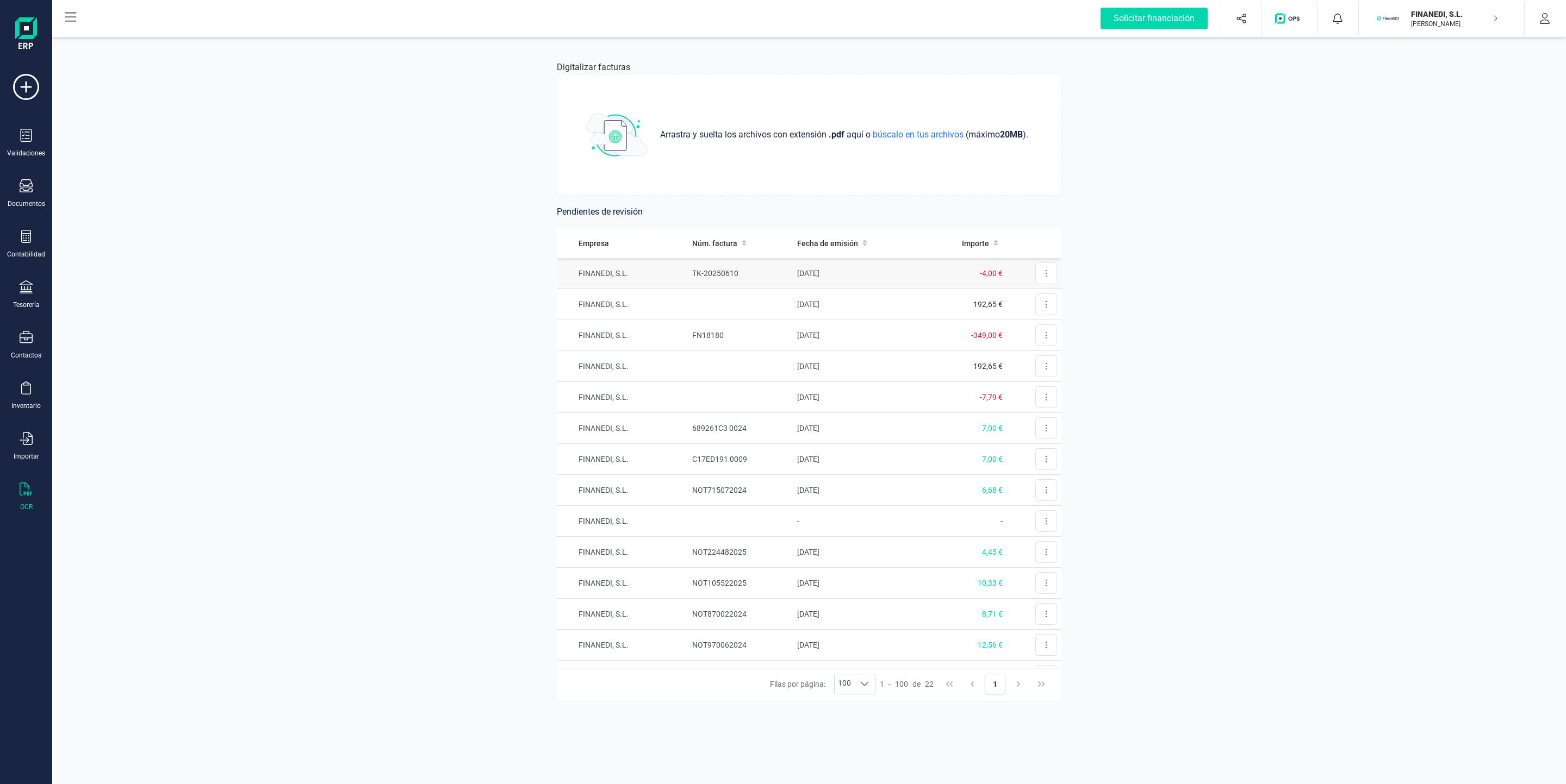
click at [930, 271] on td "-4,00 €" at bounding box center [965, 273] width 85 height 31
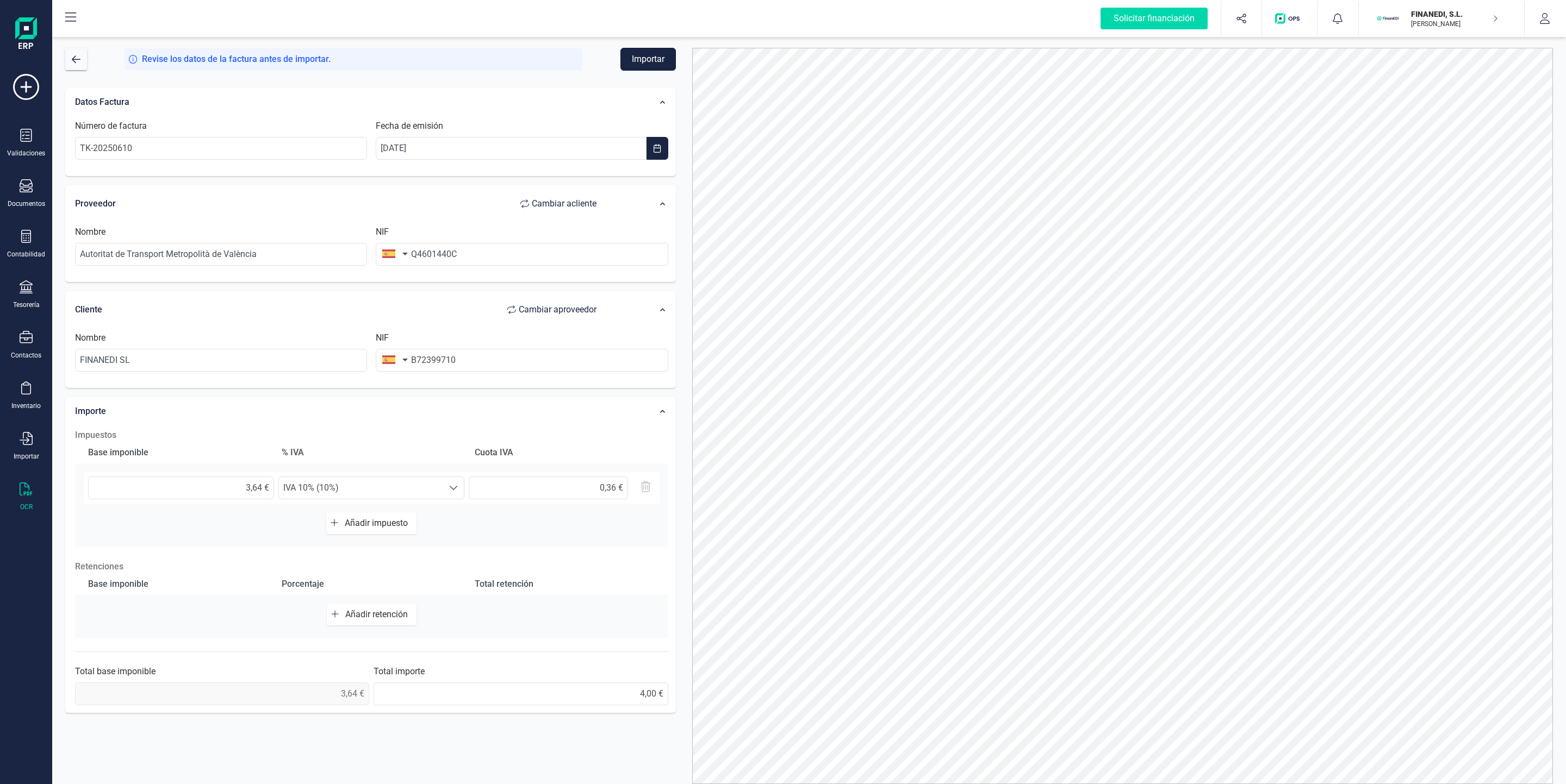
click at [654, 63] on button "Importar" at bounding box center [648, 59] width 56 height 23
click at [26, 145] on div "Validaciones" at bounding box center [26, 143] width 43 height 29
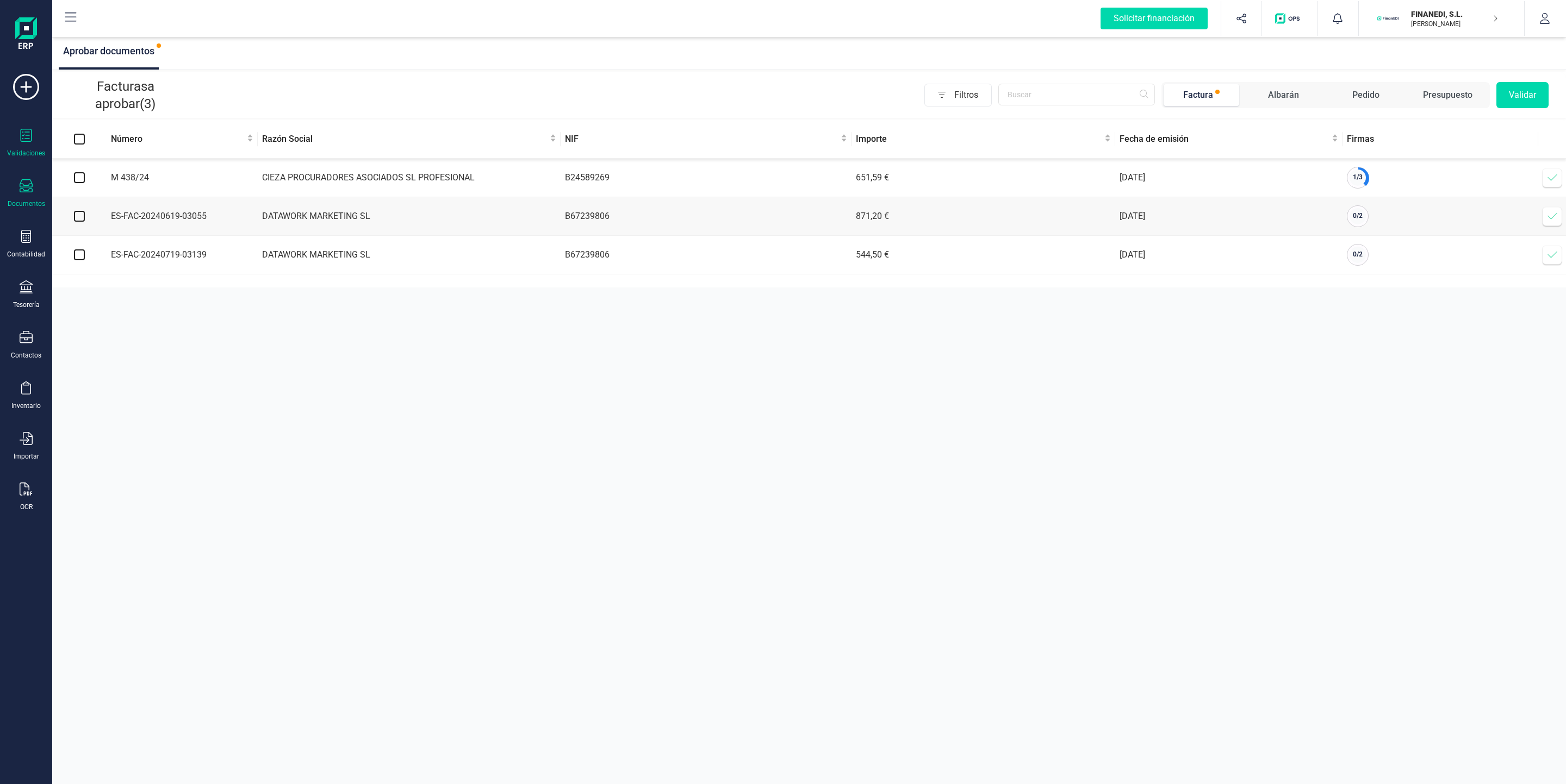
click at [26, 195] on div at bounding box center [26, 187] width 13 height 16
click at [125, 155] on div at bounding box center [133, 156] width 19 height 13
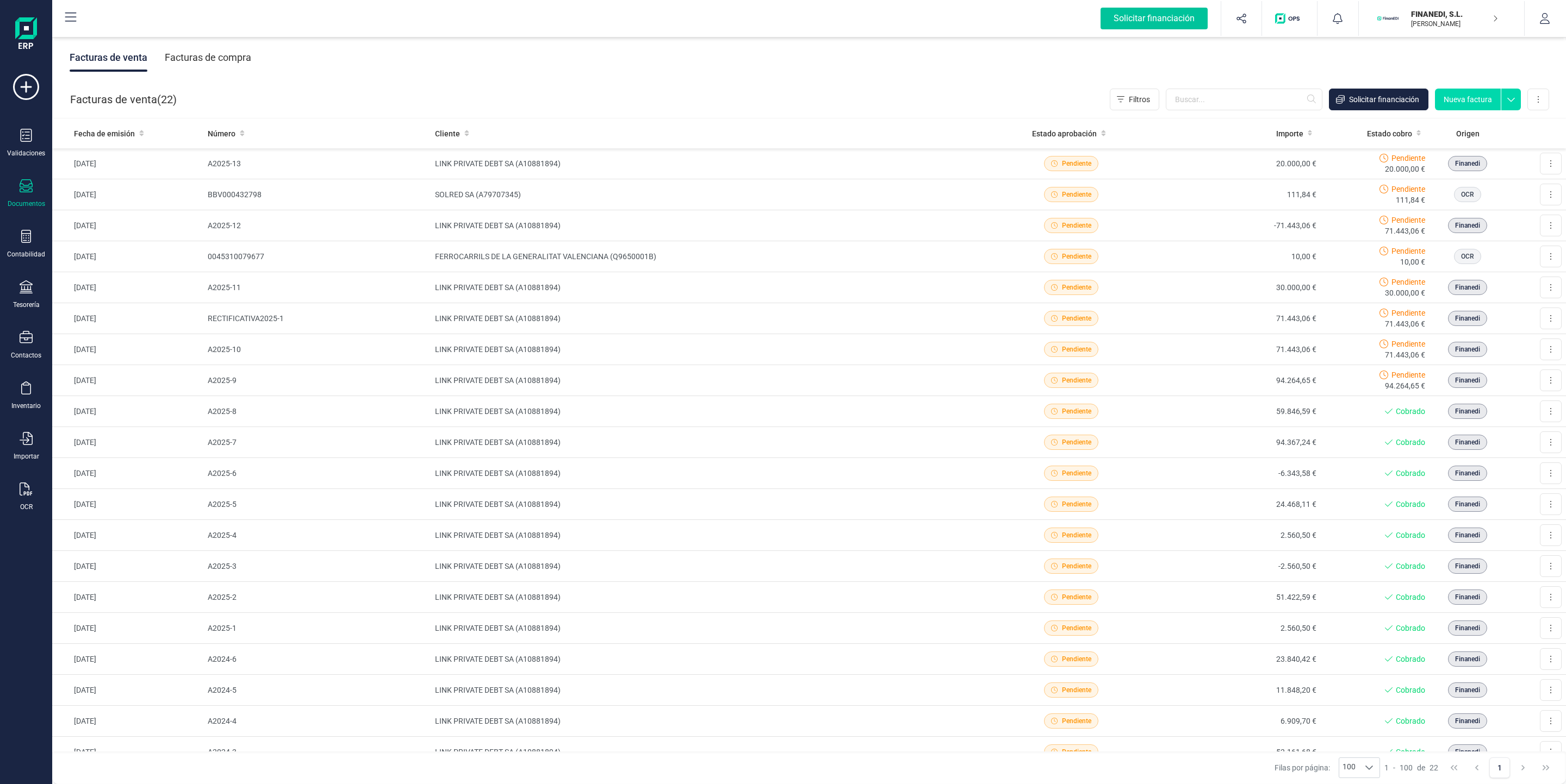
click at [1168, 14] on div "Solicitar financiación" at bounding box center [1154, 18] width 107 height 22
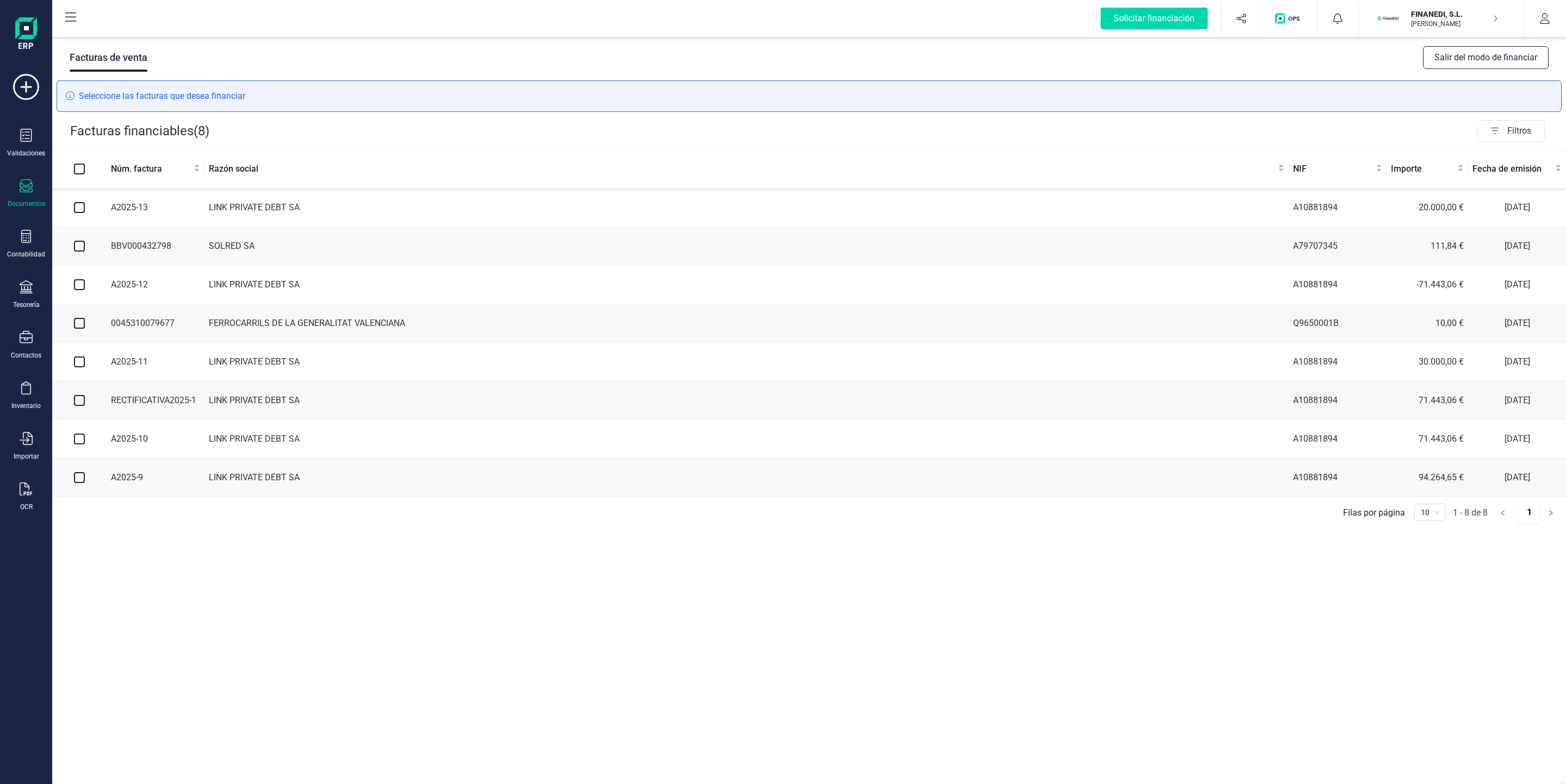
click at [72, 170] on th at bounding box center [79, 169] width 54 height 38
click at [80, 176] on th at bounding box center [79, 169] width 54 height 38
click at [77, 168] on input "Select all" at bounding box center [79, 169] width 11 height 11
checkbox input "true"
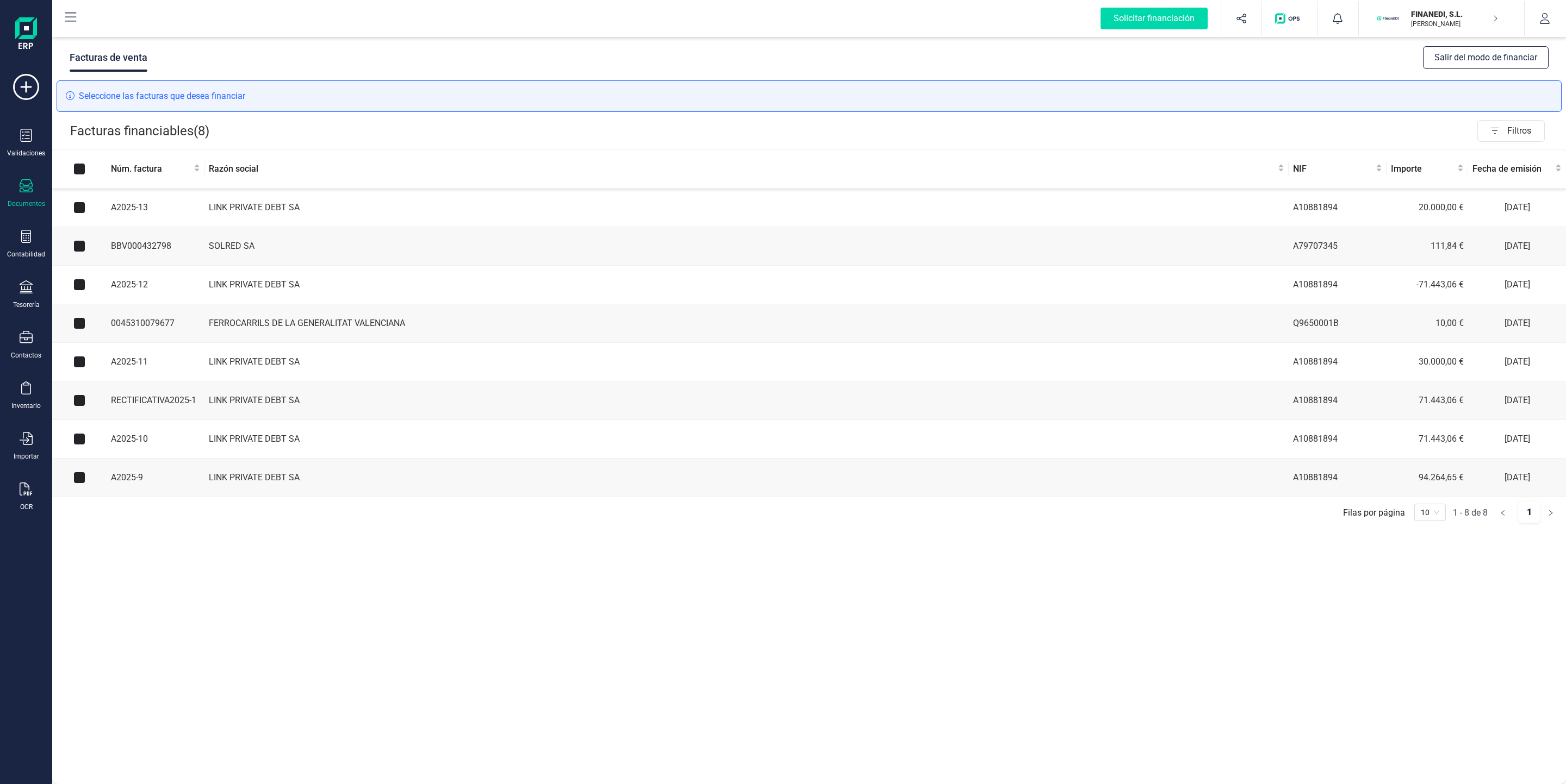
checkbox input "true"
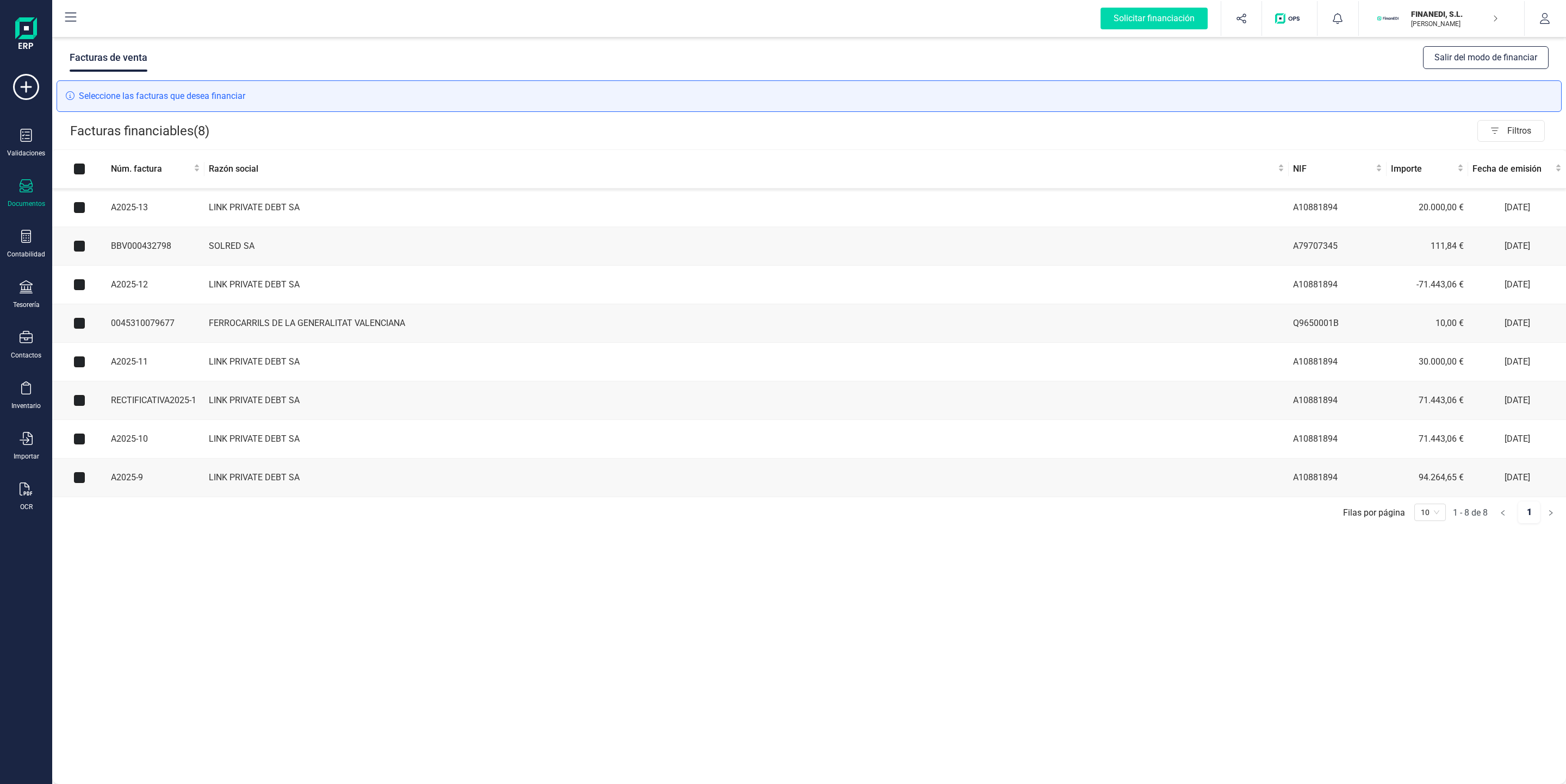
checkbox input "true"
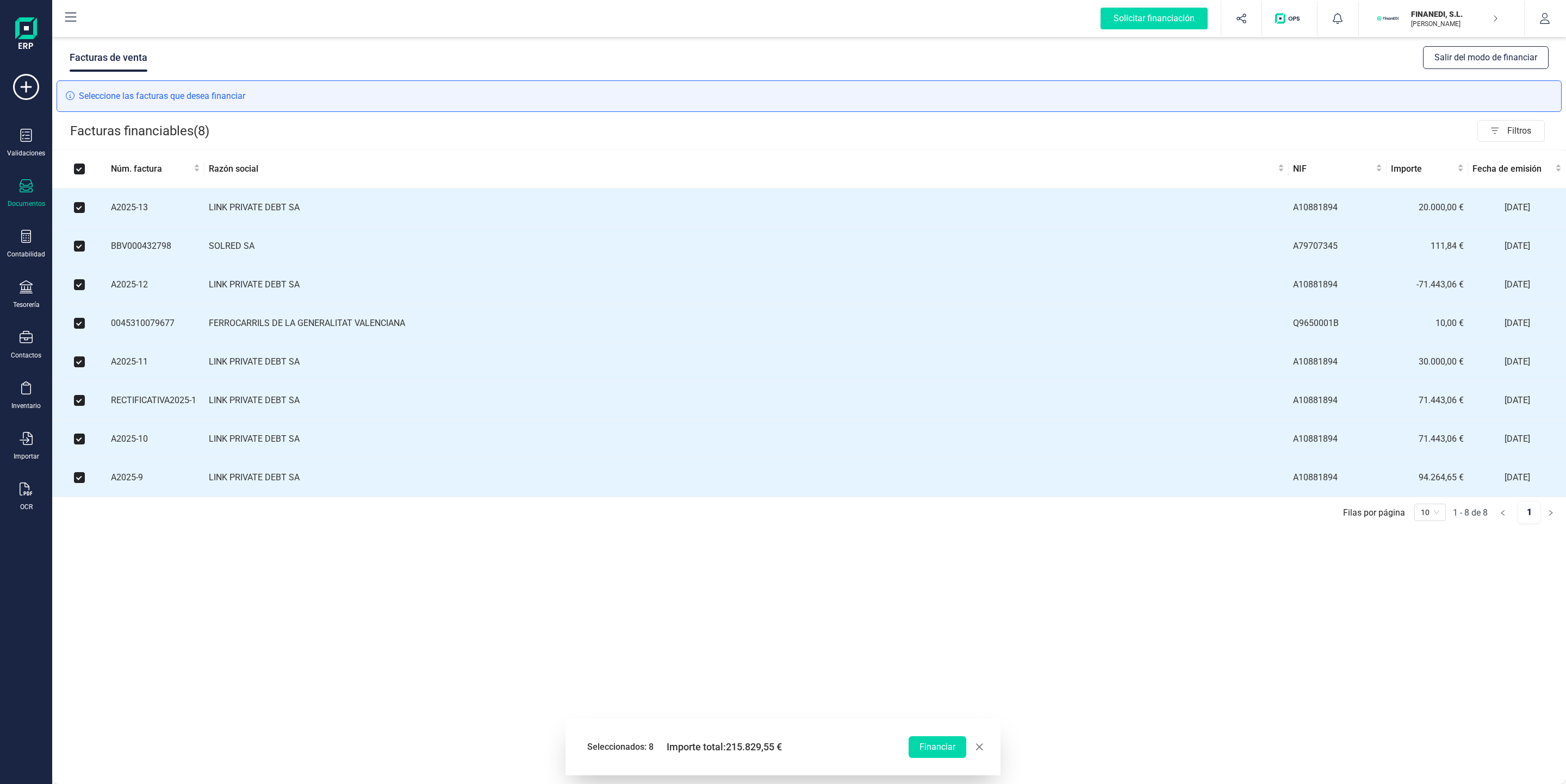
click at [77, 168] on input "Select all" at bounding box center [79, 169] width 11 height 11
checkbox input "false"
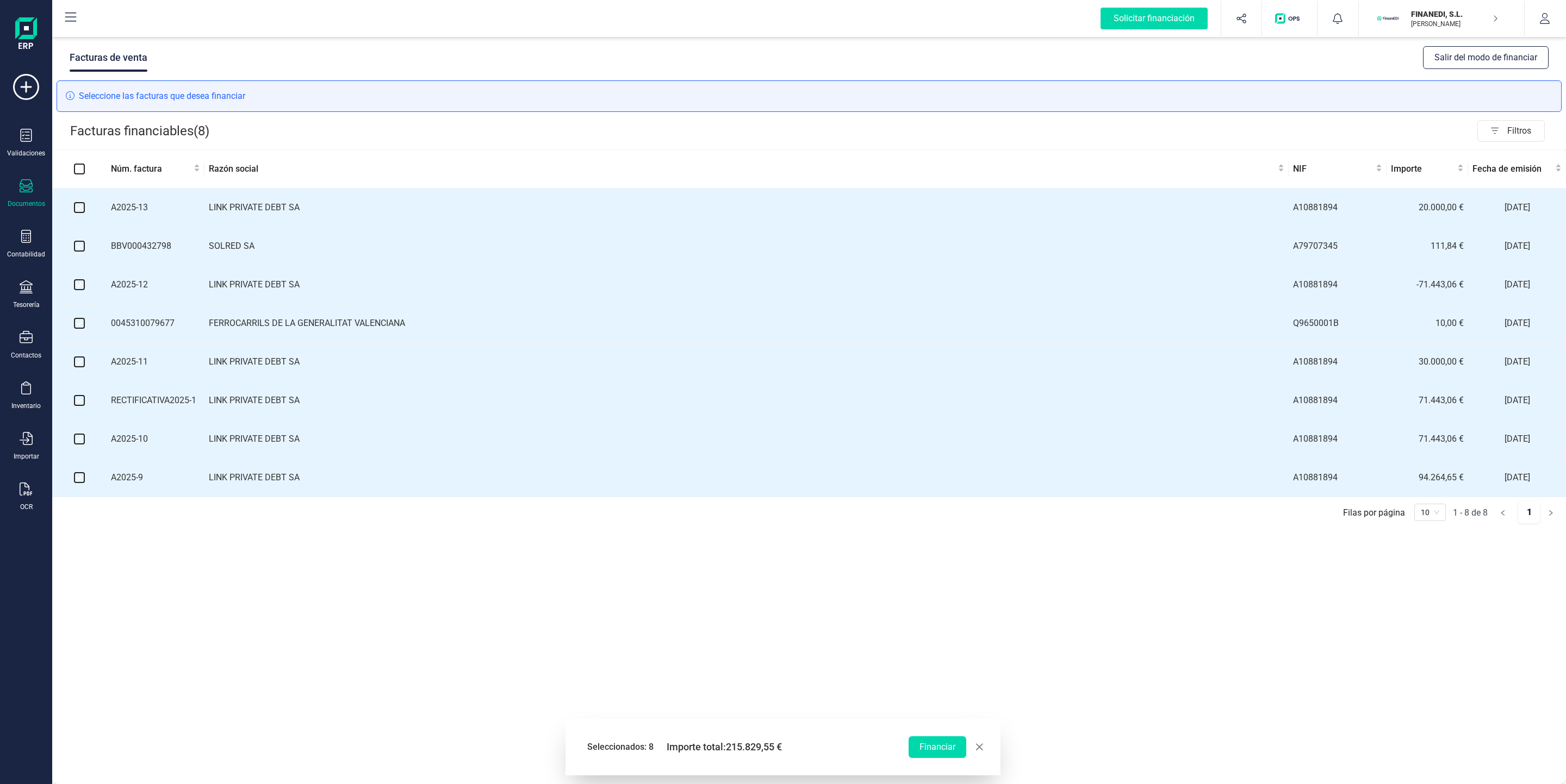
checkbox input "false"
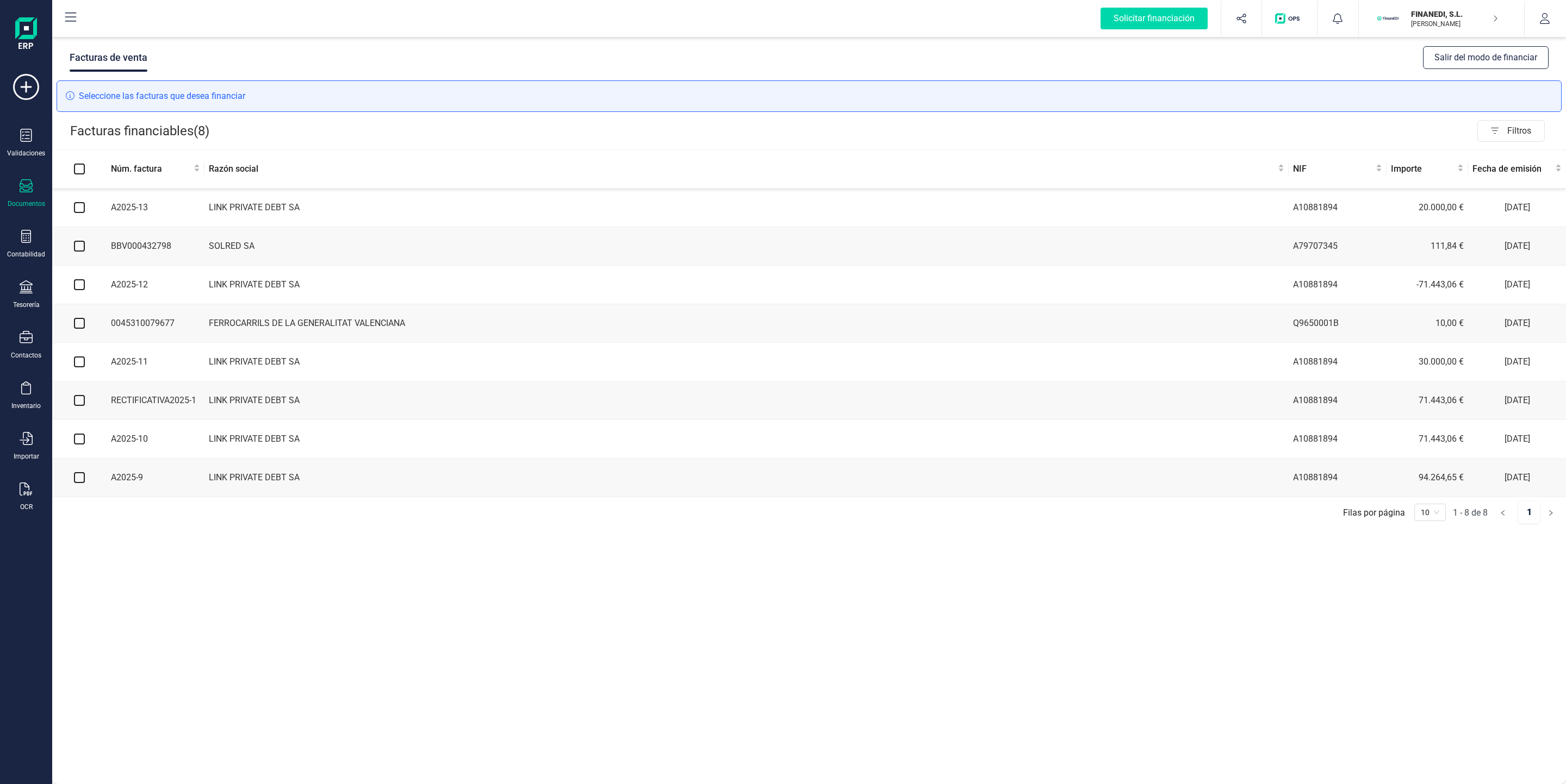
click at [76, 213] on input "checkbox" at bounding box center [79, 208] width 11 height 11
checkbox input "true"
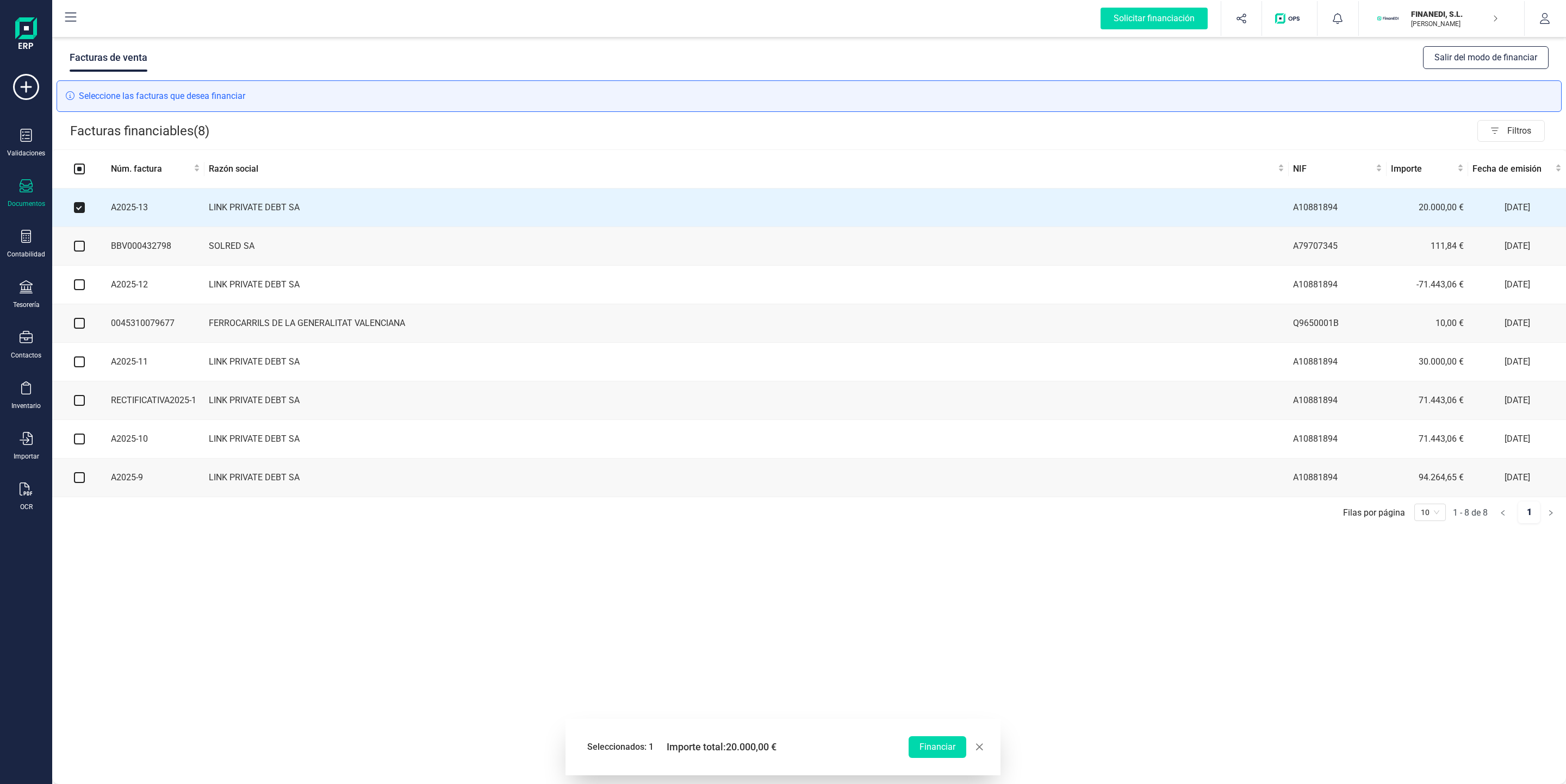
click at [77, 248] on input "checkbox" at bounding box center [79, 246] width 11 height 11
checkbox input "true"
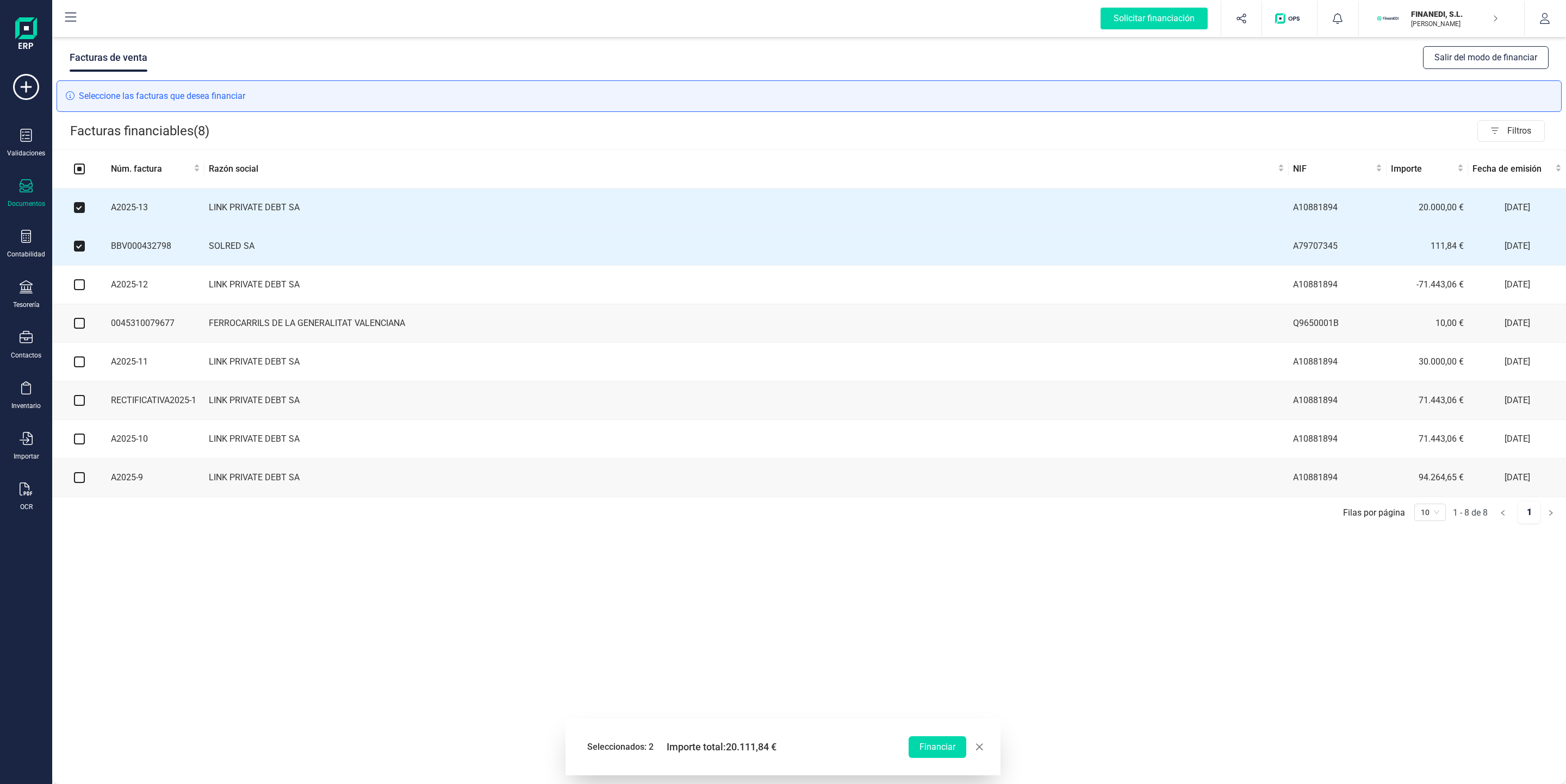
click at [82, 483] on input "checkbox" at bounding box center [79, 478] width 11 height 11
checkbox input "true"
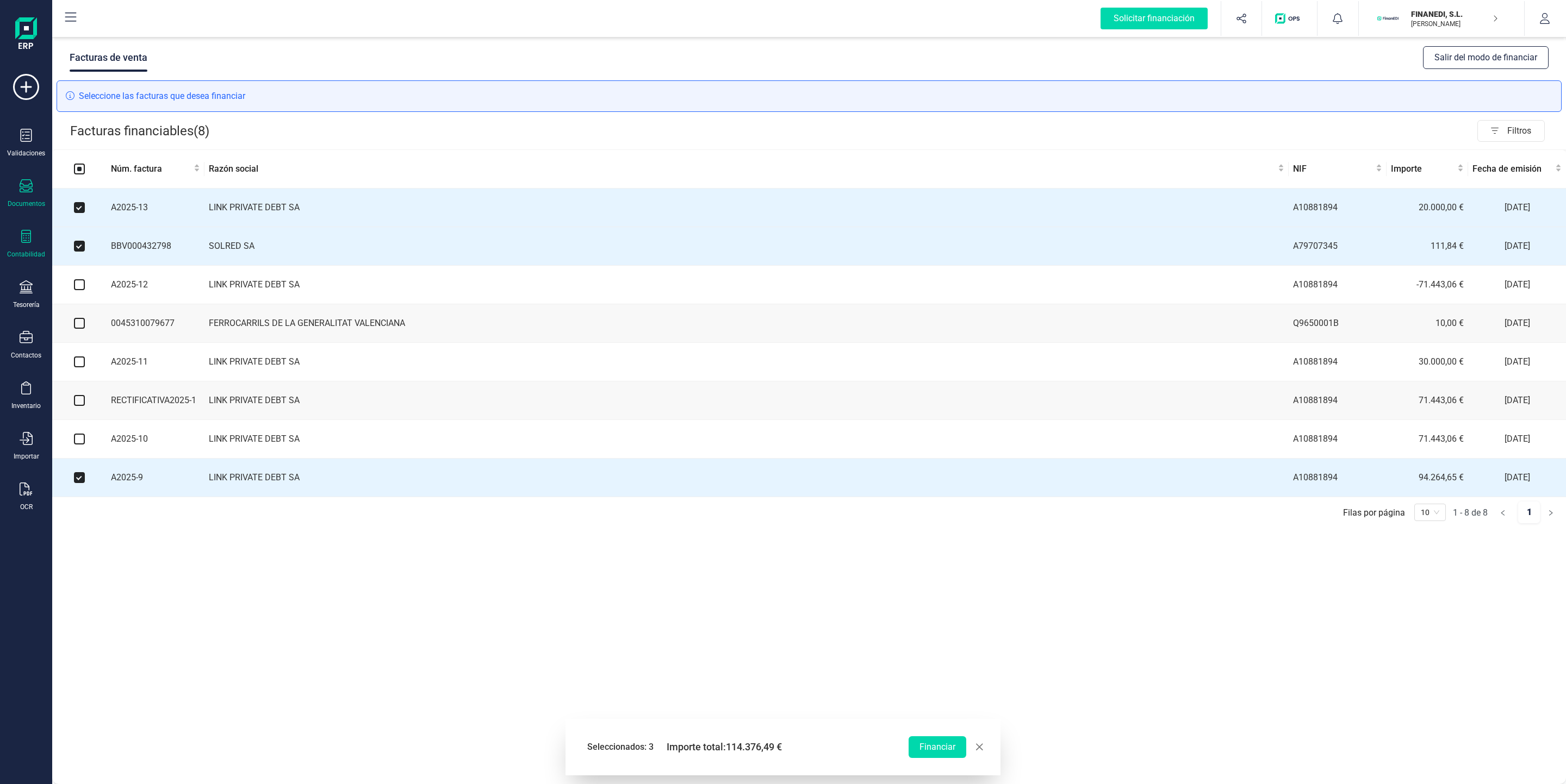
click at [31, 245] on div at bounding box center [26, 237] width 13 height 16
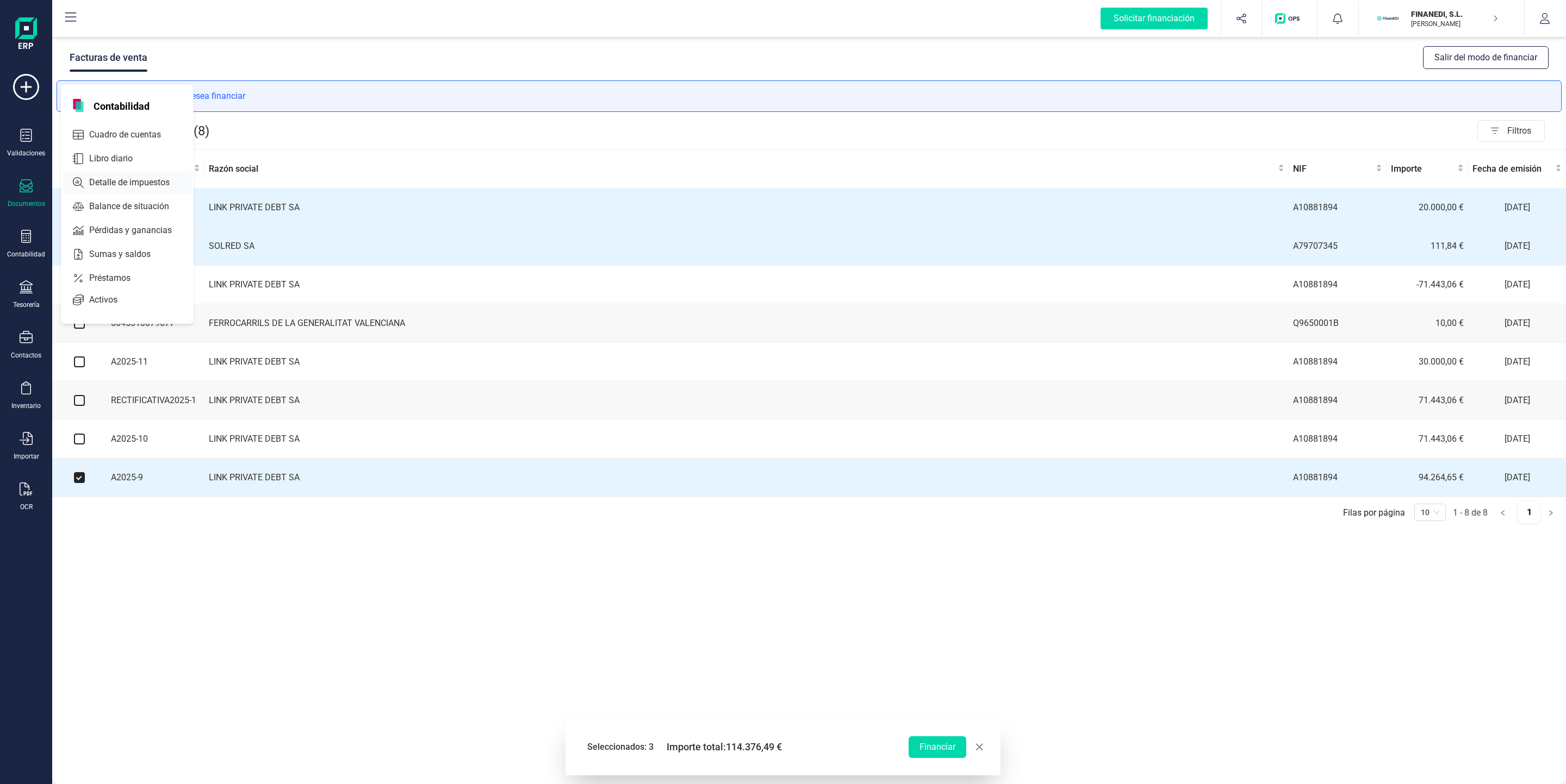
click at [143, 184] on span "Detalle de impuestos" at bounding box center [137, 182] width 104 height 13
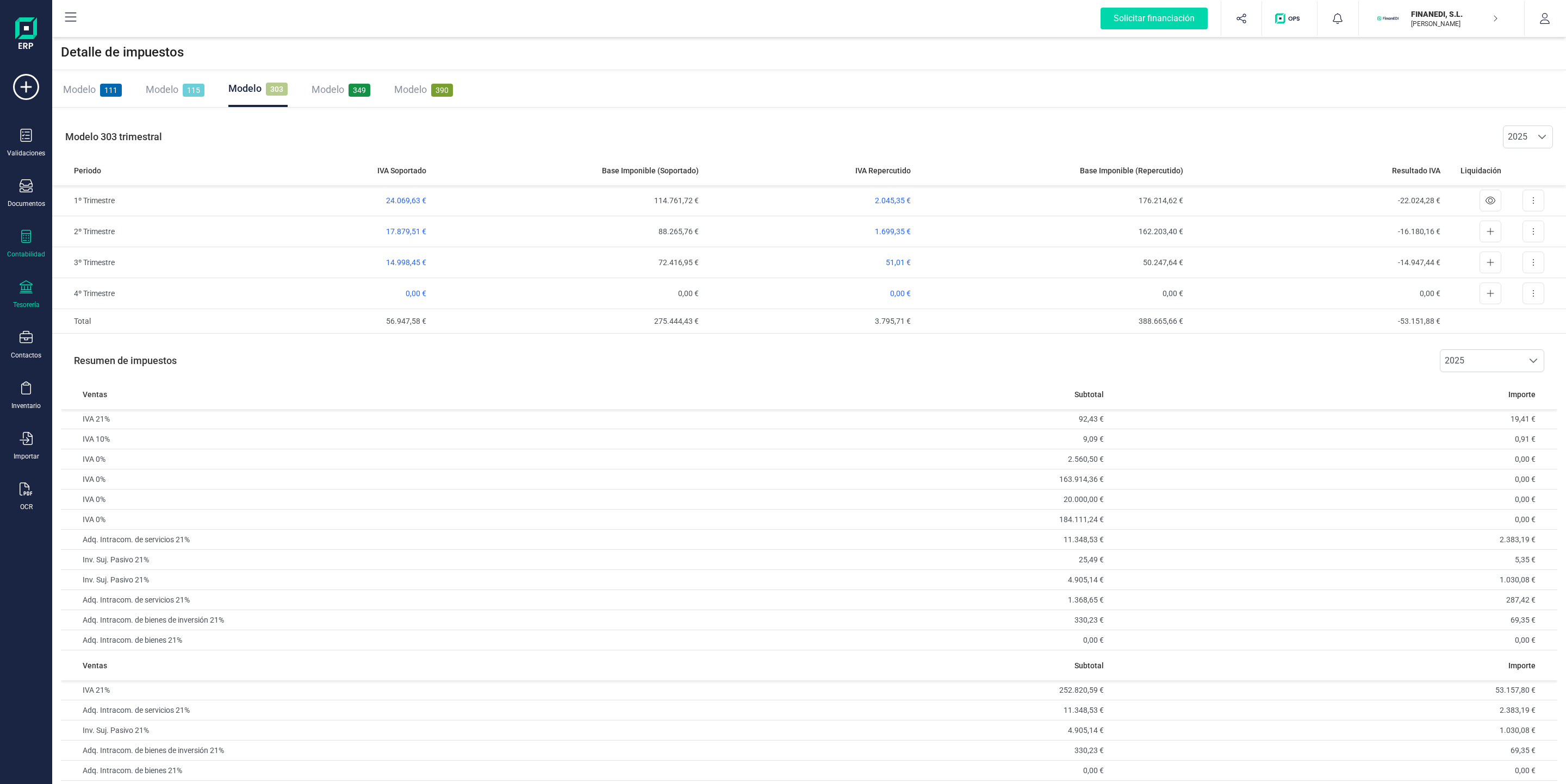
click at [17, 301] on div "Tesorería" at bounding box center [26, 294] width 43 height 29
click at [648, 92] on div "Modelo 111 Modelo 115 Modelo 303 Modelo 349 Modelo 390" at bounding box center [809, 90] width 1514 height 35
